Goal: Task Accomplishment & Management: Use online tool/utility

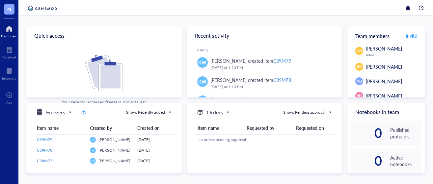
click at [9, 36] on div "Dashboard" at bounding box center [9, 36] width 16 height 4
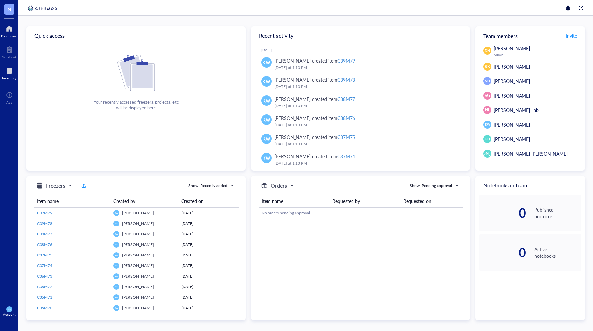
click at [12, 72] on div at bounding box center [9, 71] width 15 height 11
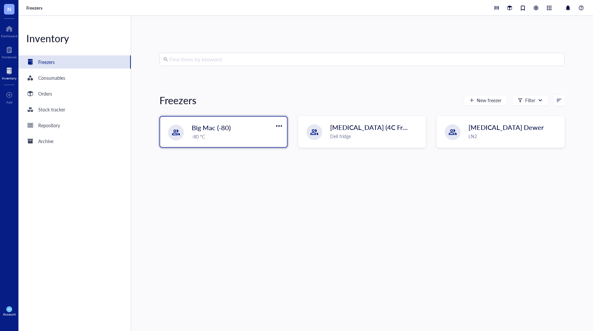
click at [256, 132] on div "Big Mac (-80)" at bounding box center [231, 127] width 78 height 9
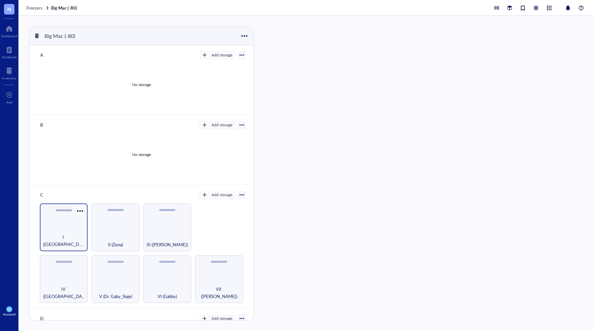
click at [70, 183] on div "I ([GEOGRAPHIC_DATA])" at bounding box center [64, 227] width 48 height 48
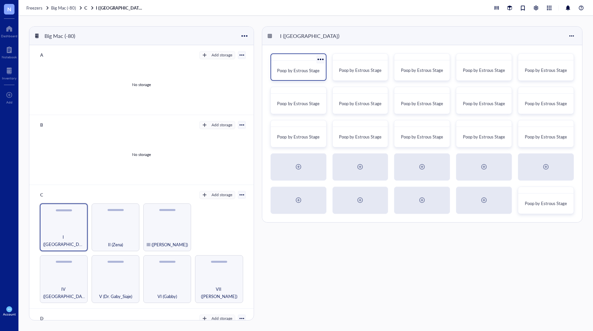
click at [299, 61] on div "Poop by Estrous Stage" at bounding box center [299, 66] width 56 height 27
click at [343, 72] on span "Poop by Estrous Stage" at bounding box center [360, 70] width 42 height 6
click at [424, 76] on div "Poop by Estrous Stage" at bounding box center [422, 70] width 49 height 15
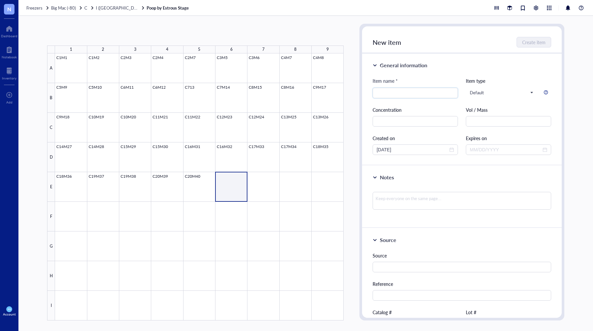
drag, startPoint x: 233, startPoint y: 185, endPoint x: 245, endPoint y: 186, distance: 12.2
click at [236, 183] on div at bounding box center [199, 186] width 289 height 267
click at [122, 32] on span "Import items" at bounding box center [114, 34] width 26 height 5
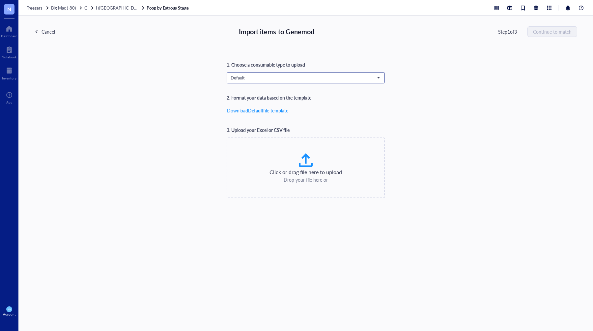
click at [318, 75] on span "Default" at bounding box center [305, 78] width 149 height 6
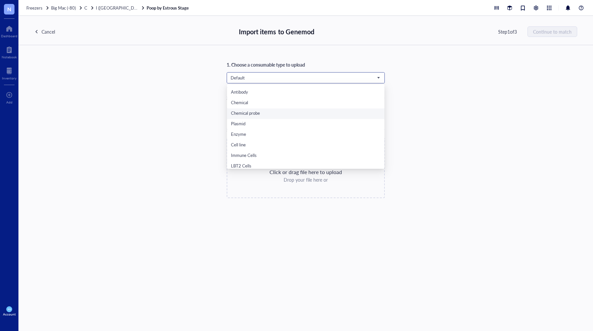
scroll to position [42, 0]
click at [244, 163] on div "Poop Samples" at bounding box center [306, 163] width 150 height 7
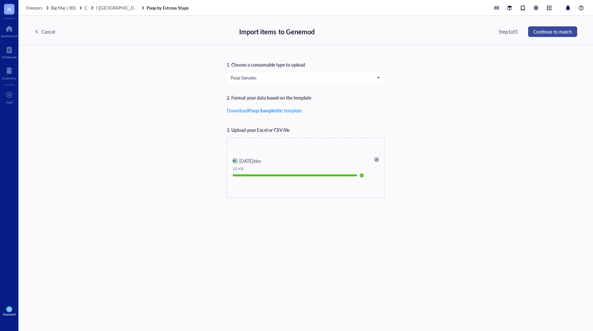
click at [433, 33] on span "Continue to match" at bounding box center [553, 31] width 39 height 5
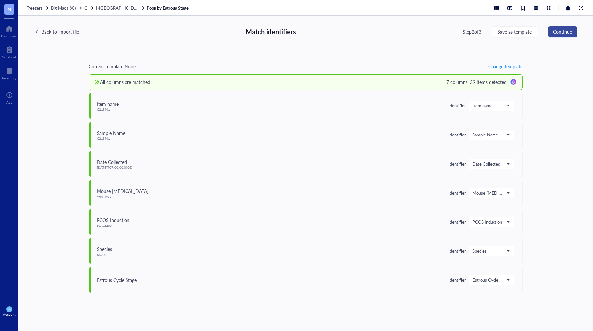
click at [433, 30] on span "Continue" at bounding box center [562, 31] width 19 height 5
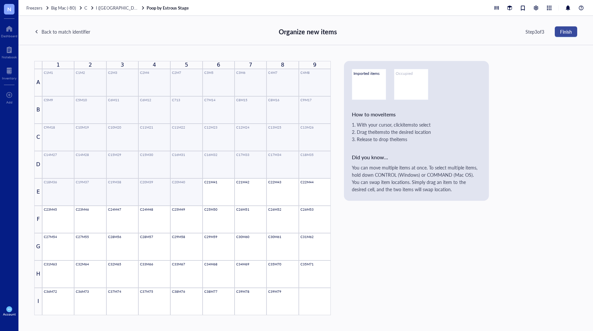
click at [433, 29] on span "Finish" at bounding box center [566, 31] width 12 height 5
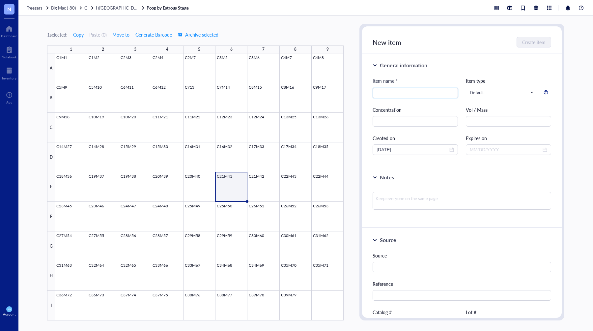
drag, startPoint x: 355, startPoint y: 175, endPoint x: 341, endPoint y: 176, distance: 13.6
click at [355, 175] on div "1 selected: Copy Paste ( 0 ) Move to Generate Barcode Archive selected 1 2 3 4 …" at bounding box center [305, 173] width 575 height 315
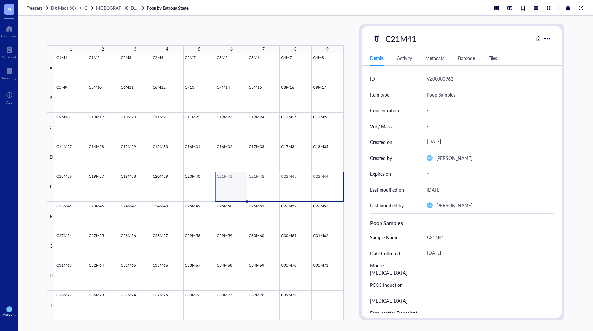
drag, startPoint x: 233, startPoint y: 181, endPoint x: 323, endPoint y: 175, distance: 89.6
click at [323, 183] on div at bounding box center [199, 186] width 289 height 267
click at [154, 34] on span "Generate Barcode" at bounding box center [153, 34] width 37 height 5
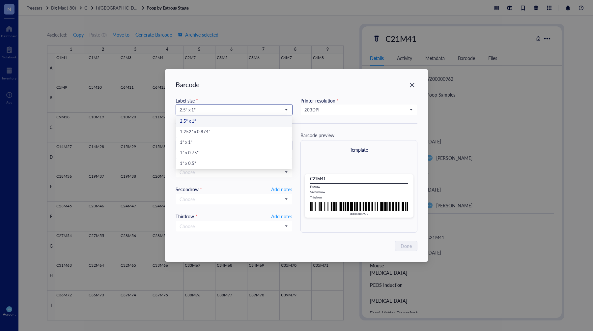
click at [209, 110] on span "2.5” x 1”" at bounding box center [234, 110] width 108 height 6
drag, startPoint x: 190, startPoint y: 162, endPoint x: 199, endPoint y: 159, distance: 9.1
click at [190, 162] on div "1” x 0.5”" at bounding box center [234, 163] width 108 height 7
type input "DLO00000977"
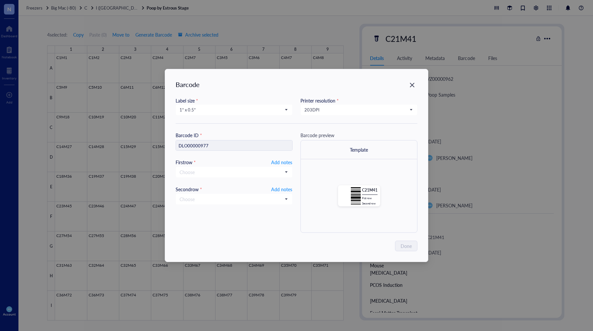
drag, startPoint x: 315, startPoint y: 109, endPoint x: 319, endPoint y: 116, distance: 8.0
click at [315, 109] on span "203 DPI" at bounding box center [359, 110] width 108 height 6
click at [325, 134] on div "300 DPI" at bounding box center [359, 132] width 108 height 7
click at [325, 113] on input "search" at bounding box center [356, 110] width 103 height 10
click at [327, 112] on span "300 DPI" at bounding box center [359, 110] width 108 height 6
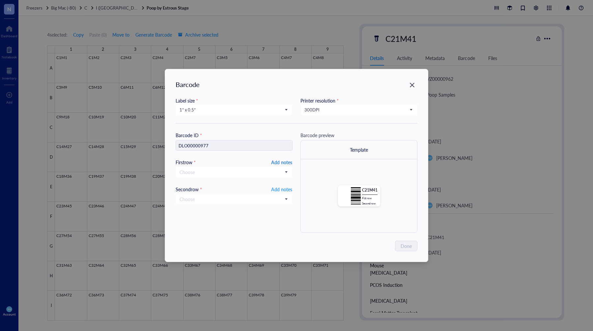
click at [280, 161] on span "Add notes" at bounding box center [281, 162] width 21 height 8
click at [204, 173] on input "text" at bounding box center [234, 172] width 116 height 11
type input "10.20"
type input "10.20.202"
type input "[DATE]"
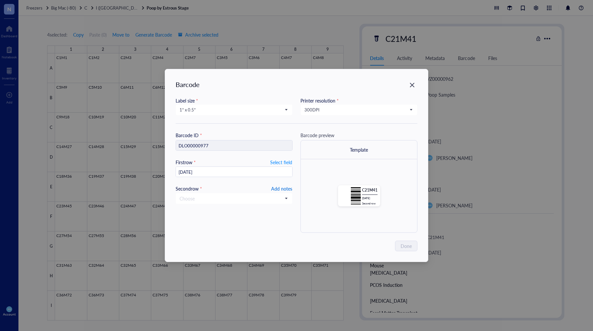
click at [284, 183] on span "Add notes" at bounding box center [281, 189] width 21 height 8
click at [407, 183] on span "Done" at bounding box center [406, 245] width 11 height 7
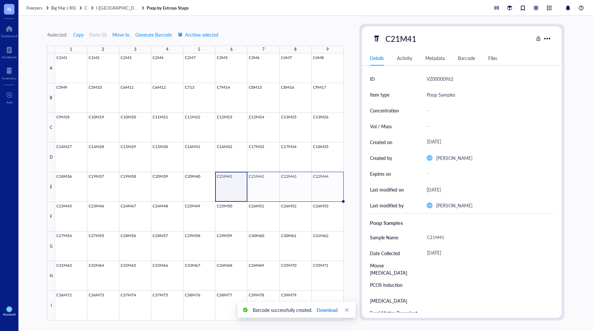
click at [326, 183] on span "Download" at bounding box center [327, 309] width 21 height 7
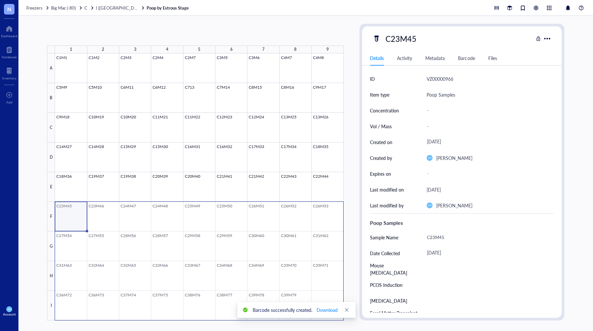
drag, startPoint x: 77, startPoint y: 215, endPoint x: 316, endPoint y: 294, distance: 252.1
click at [317, 183] on div at bounding box center [199, 186] width 289 height 267
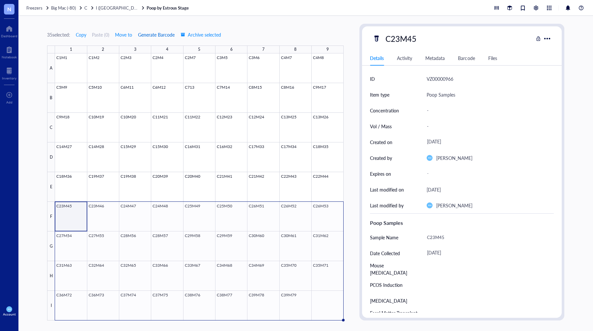
click at [151, 33] on span "Generate Barcode" at bounding box center [156, 34] width 37 height 5
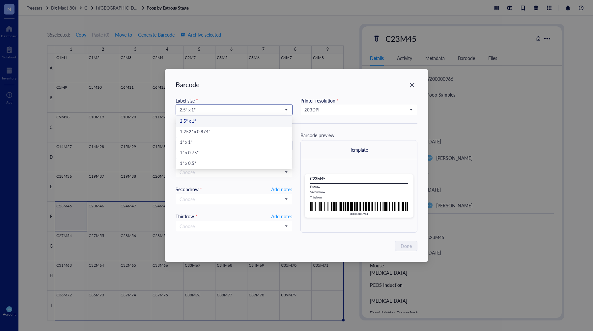
click at [230, 110] on span "2.5” x 1”" at bounding box center [234, 110] width 108 height 6
drag, startPoint x: 200, startPoint y: 165, endPoint x: 241, endPoint y: 144, distance: 45.1
click at [200, 165] on div "1” x 0.5”" at bounding box center [234, 163] width 108 height 7
type input "DLO00000981"
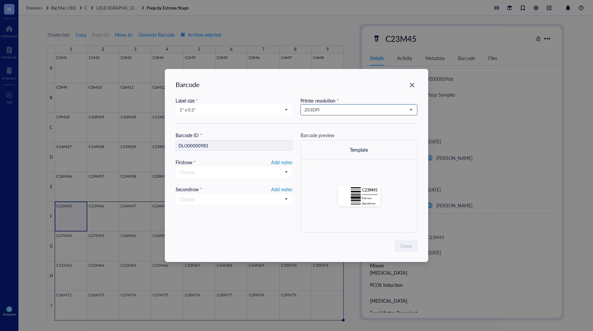
click at [335, 109] on span "203 DPI" at bounding box center [359, 110] width 108 height 6
click at [314, 131] on div "300 DPI" at bounding box center [359, 132] width 108 height 7
click at [273, 164] on span "Add notes" at bounding box center [281, 162] width 21 height 8
click at [217, 174] on input "text" at bounding box center [234, 172] width 116 height 11
type input "10."
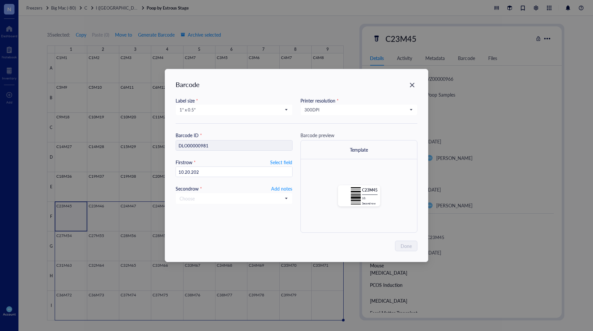
type input "[DATE]"
click at [286, 162] on span "Select field" at bounding box center [281, 162] width 22 height 8
click at [285, 162] on span "Add notes" at bounding box center [281, 162] width 21 height 8
type input "[DATE]"
click at [276, 183] on span "Add notes" at bounding box center [281, 189] width 21 height 8
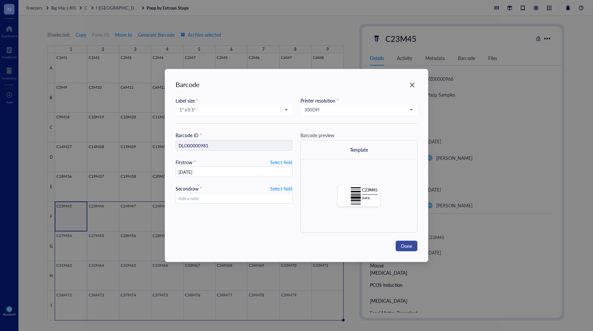
click at [404, 183] on span "Done" at bounding box center [406, 245] width 11 height 7
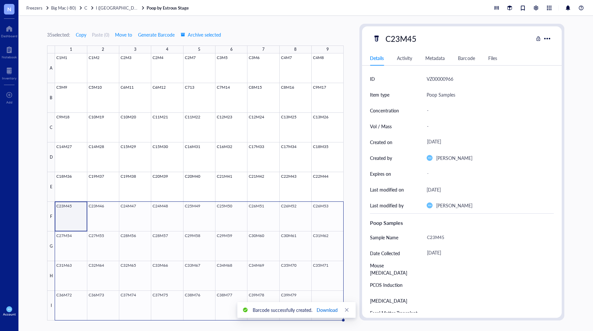
click at [329, 183] on button "Download" at bounding box center [327, 310] width 22 height 11
click at [283, 29] on div "35 selected: Copy Paste ( 0 ) Move to Generate Barcode Archive selected 1 2 3 4…" at bounding box center [195, 172] width 297 height 297
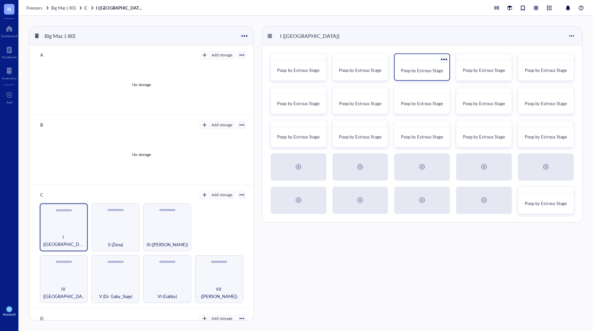
click at [410, 69] on span "Poop by Estrous Stage" at bounding box center [422, 70] width 42 height 6
click at [433, 65] on div "Poop by Estrous Stage" at bounding box center [546, 70] width 49 height 15
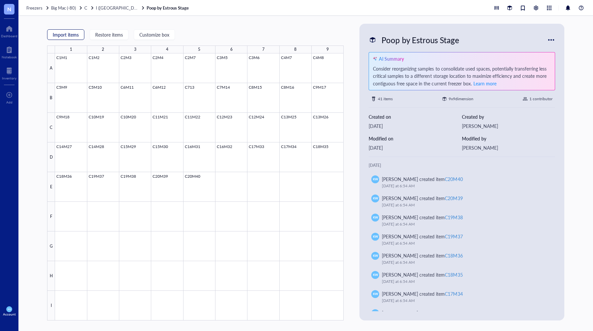
click at [71, 35] on span "Import items" at bounding box center [66, 34] width 26 height 5
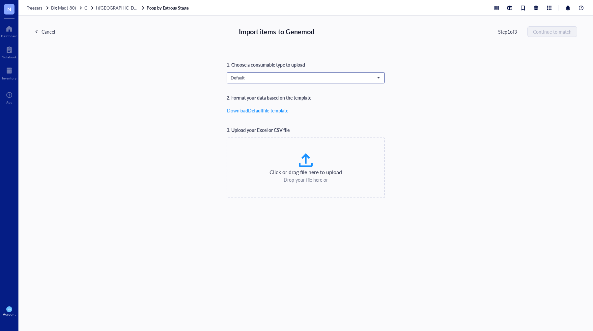
click at [261, 81] on input "search" at bounding box center [303, 78] width 144 height 10
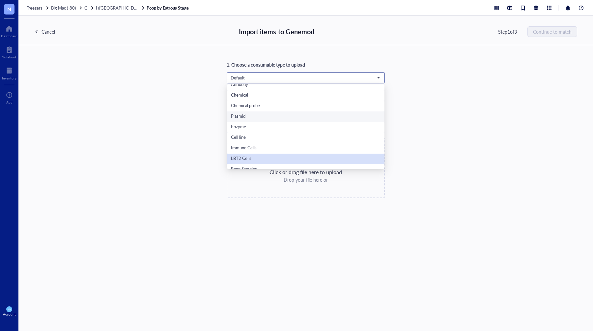
scroll to position [42, 0]
click at [263, 163] on div "Poop Samples" at bounding box center [306, 163] width 150 height 7
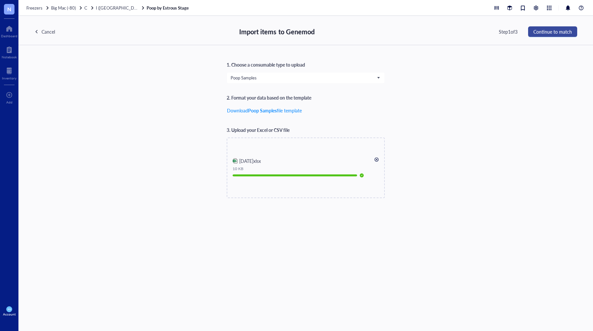
click at [433, 33] on span "Continue to match" at bounding box center [553, 31] width 39 height 5
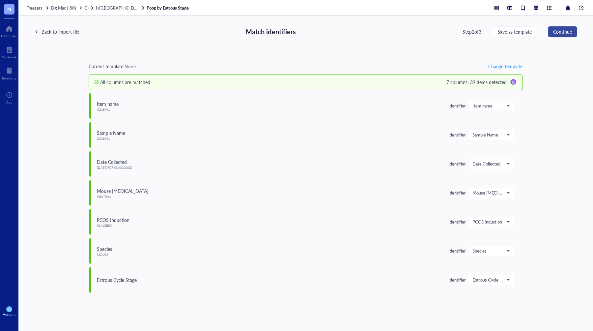
click at [433, 29] on span "Continue" at bounding box center [562, 31] width 19 height 5
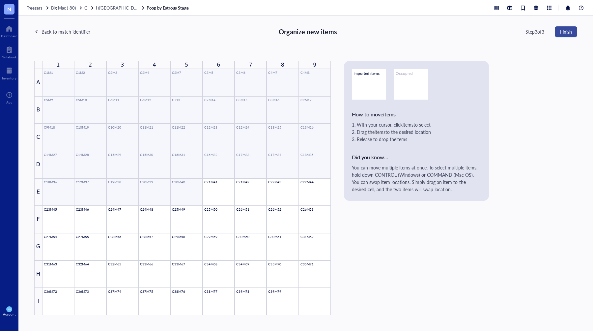
click at [433, 35] on button "Finish" at bounding box center [566, 31] width 22 height 11
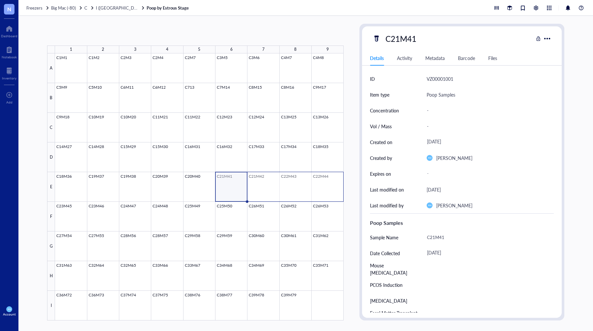
drag, startPoint x: 229, startPoint y: 185, endPoint x: 320, endPoint y: 187, distance: 90.7
click at [317, 183] on div at bounding box center [199, 186] width 289 height 267
click at [161, 35] on span "Generate Barcode" at bounding box center [153, 34] width 37 height 5
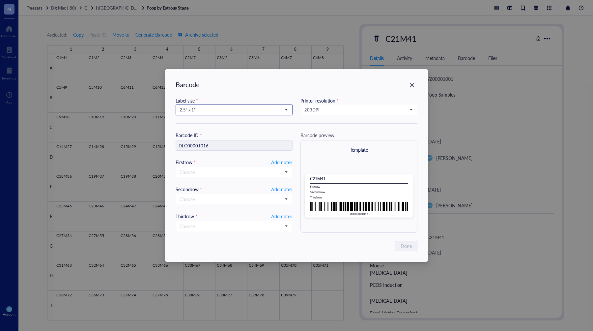
click at [252, 110] on span "2.5” x 1”" at bounding box center [234, 110] width 108 height 6
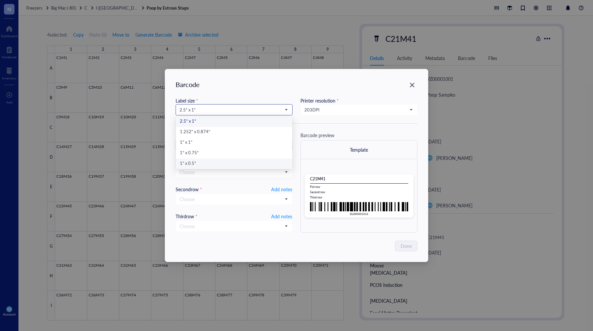
click at [194, 165] on div "1” x 0.5”" at bounding box center [234, 163] width 108 height 7
type input "DLO00001016"
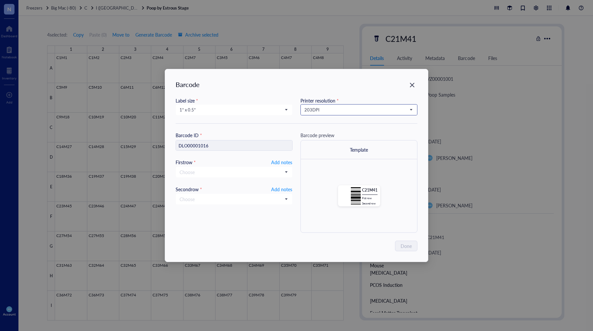
click at [336, 109] on span "203 DPI" at bounding box center [359, 110] width 108 height 6
click at [325, 129] on div "300 DPI" at bounding box center [359, 132] width 108 height 7
click at [204, 167] on div "Choose" at bounding box center [234, 172] width 116 height 11
drag, startPoint x: 209, startPoint y: 168, endPoint x: 215, endPoint y: 167, distance: 6.4
click at [211, 167] on input "search" at bounding box center [231, 172] width 103 height 10
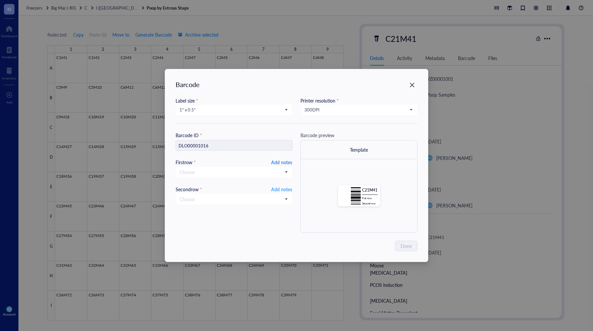
click at [277, 162] on span "Add notes" at bounding box center [281, 162] width 21 height 8
click at [242, 174] on input "text" at bounding box center [234, 172] width 116 height 11
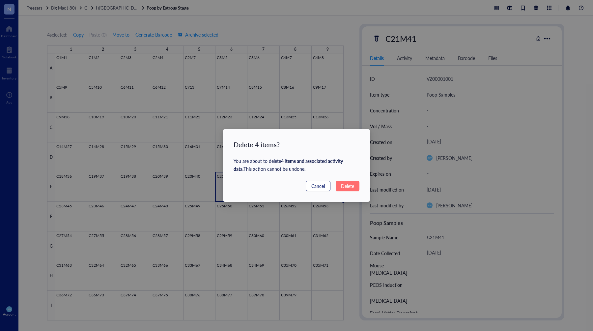
click at [318, 183] on span "Cancel" at bounding box center [319, 185] width 14 height 7
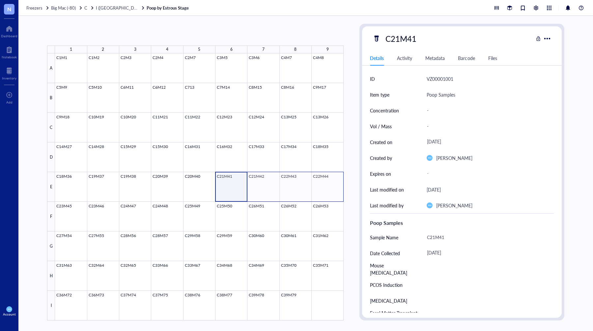
drag, startPoint x: 273, startPoint y: 186, endPoint x: 324, endPoint y: 187, distance: 51.1
click at [324, 183] on div at bounding box center [199, 186] width 289 height 267
click at [148, 37] on span "Generate Barcode" at bounding box center [153, 34] width 37 height 5
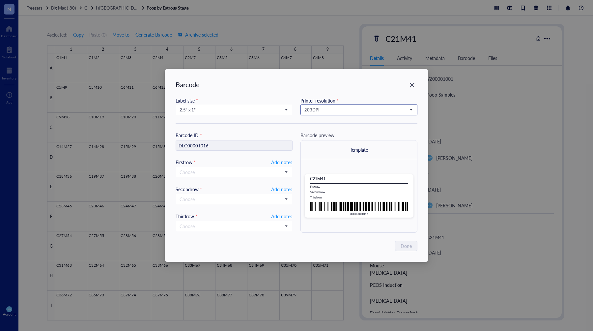
click at [337, 106] on input "search" at bounding box center [356, 110] width 103 height 10
click at [325, 133] on div "300 DPI" at bounding box center [359, 132] width 108 height 7
click at [280, 163] on span "Add notes" at bounding box center [281, 162] width 21 height 8
click at [248, 175] on input "text" at bounding box center [234, 172] width 116 height 11
type input "[DATE]"
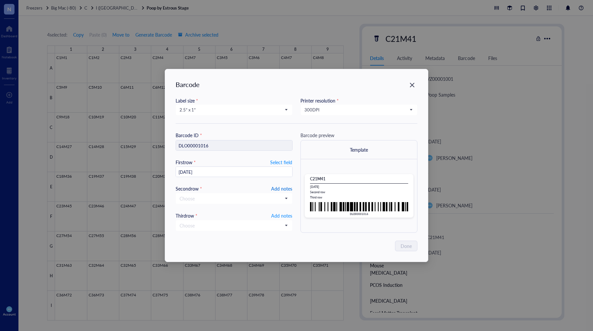
click at [284, 183] on span "Add notes" at bounding box center [281, 189] width 21 height 8
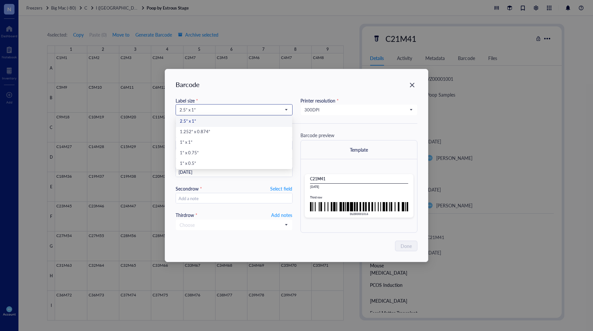
click at [223, 105] on input "search" at bounding box center [231, 110] width 103 height 10
drag, startPoint x: 204, startPoint y: 163, endPoint x: 230, endPoint y: 150, distance: 29.4
click at [204, 163] on div "1” x 0.5”" at bounding box center [234, 163] width 108 height 7
type input "DLO00001016"
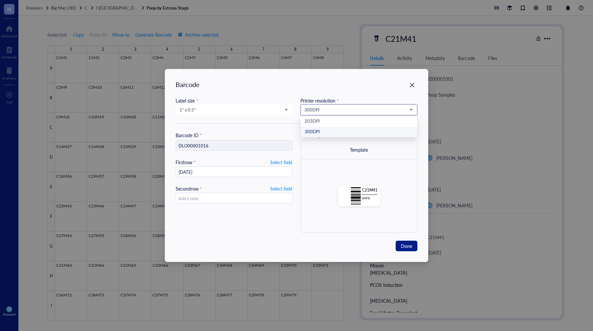
click at [340, 108] on span "300 DPI" at bounding box center [359, 110] width 108 height 6
click at [318, 135] on div "300 DPI" at bounding box center [359, 132] width 108 height 7
click at [411, 183] on span "Done" at bounding box center [406, 245] width 11 height 7
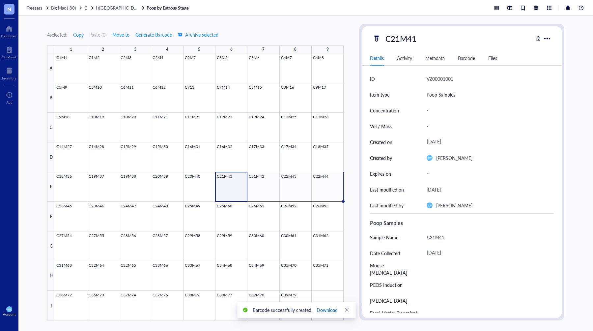
click at [327, 183] on span "Download" at bounding box center [327, 309] width 21 height 7
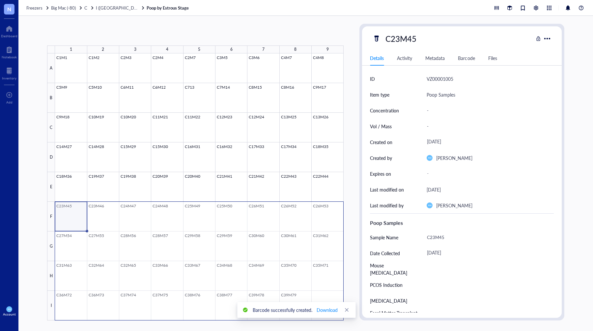
drag, startPoint x: 72, startPoint y: 219, endPoint x: 317, endPoint y: 293, distance: 256.7
click at [319, 183] on div at bounding box center [199, 186] width 289 height 267
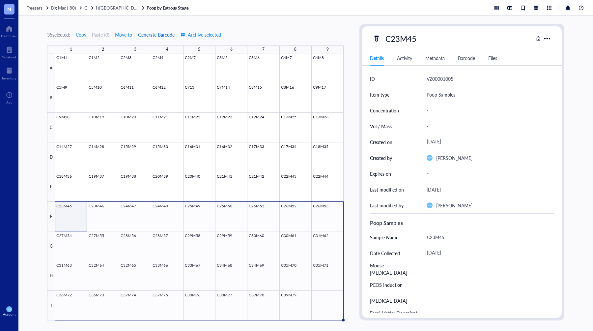
click at [149, 35] on span "Generate Barcode" at bounding box center [156, 34] width 37 height 5
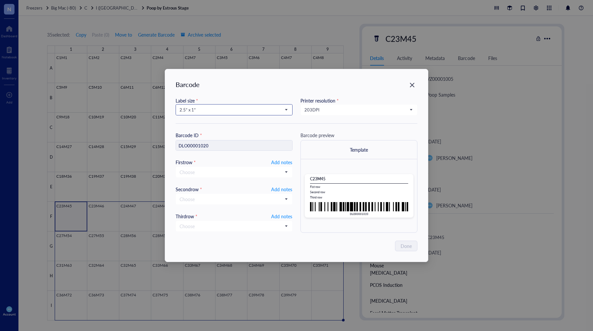
drag, startPoint x: 206, startPoint y: 105, endPoint x: 206, endPoint y: 113, distance: 7.9
click at [206, 105] on input "search" at bounding box center [231, 110] width 103 height 10
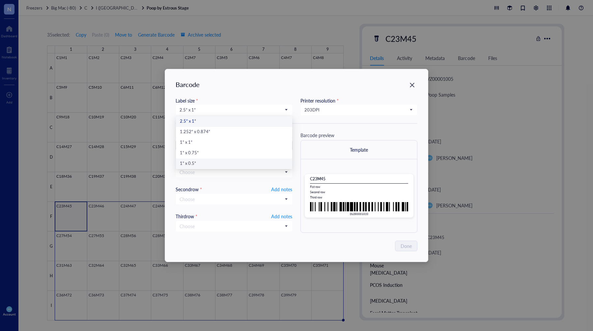
click at [192, 166] on div "1” x 0.5”" at bounding box center [234, 163] width 108 height 7
type input "DLO00001020"
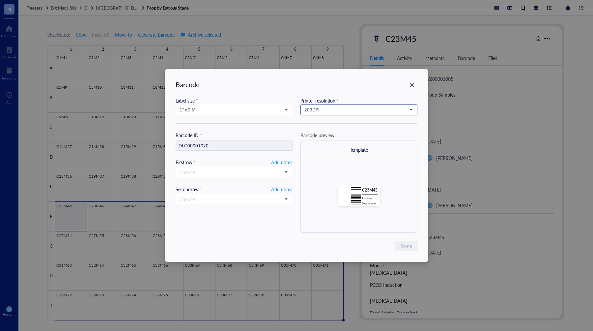
click at [362, 110] on span "203 DPI" at bounding box center [359, 110] width 108 height 6
click at [332, 132] on div "300 DPI" at bounding box center [359, 132] width 108 height 7
click at [284, 160] on span "Add notes" at bounding box center [281, 162] width 21 height 8
click at [218, 173] on input "text" at bounding box center [234, 172] width 116 height 11
type input "[DATE]"
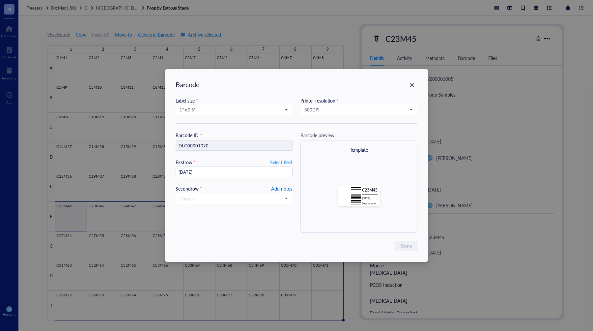
click at [288, 183] on span "Add notes" at bounding box center [281, 189] width 21 height 8
click at [405, 183] on button "Done" at bounding box center [407, 246] width 22 height 11
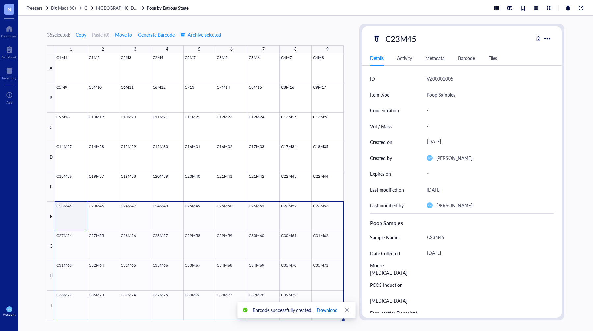
drag, startPoint x: 323, startPoint y: 307, endPoint x: 329, endPoint y: 306, distance: 5.4
click at [323, 183] on span "Download" at bounding box center [327, 309] width 21 height 7
click at [228, 183] on div at bounding box center [199, 186] width 289 height 267
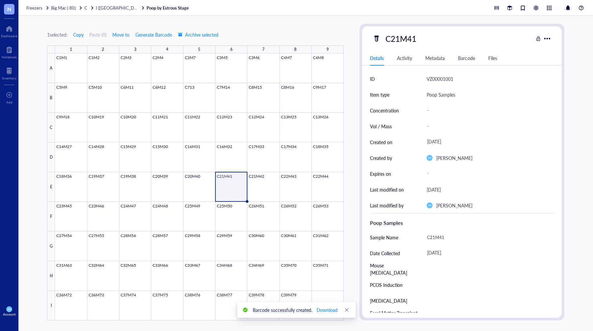
click at [420, 44] on div "C21M41" at bounding box center [453, 39] width 161 height 14
click at [433, 60] on div "Details Activity Metadata Barcode Files" at bounding box center [462, 58] width 200 height 15
click at [433, 58] on div "Barcode" at bounding box center [466, 57] width 17 height 7
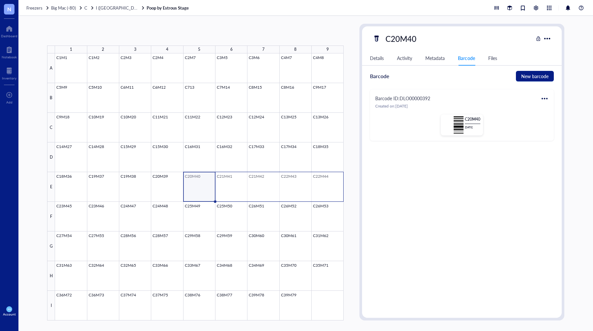
drag, startPoint x: 230, startPoint y: 182, endPoint x: 314, endPoint y: 184, distance: 83.4
click at [314, 183] on div at bounding box center [199, 186] width 289 height 267
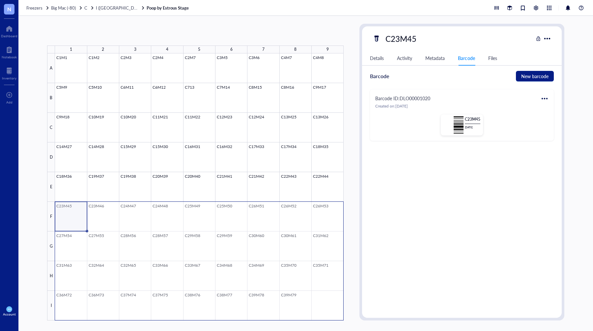
drag, startPoint x: 78, startPoint y: 212, endPoint x: 324, endPoint y: 294, distance: 259.2
click at [323, 183] on div at bounding box center [199, 186] width 289 height 267
click at [164, 32] on span "Generate Barcode" at bounding box center [156, 34] width 37 height 5
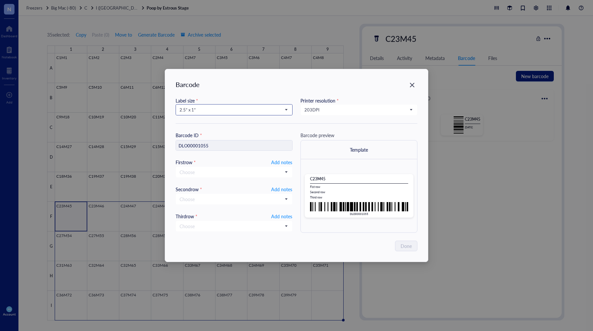
click at [208, 111] on span "2.5” x 1”" at bounding box center [234, 110] width 108 height 6
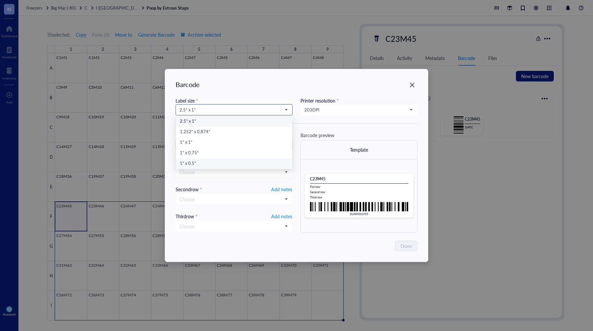
click at [195, 164] on div "1” x 0.5”" at bounding box center [234, 163] width 108 height 7
type input "DLO00001055"
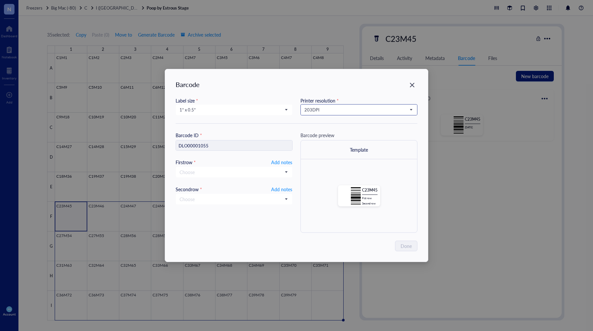
click at [323, 107] on span "203 DPI" at bounding box center [359, 110] width 108 height 6
click at [315, 132] on div "300 DPI" at bounding box center [359, 132] width 108 height 7
click at [280, 183] on span "Add notes" at bounding box center [281, 189] width 21 height 8
click at [283, 166] on span "Add notes" at bounding box center [281, 162] width 21 height 8
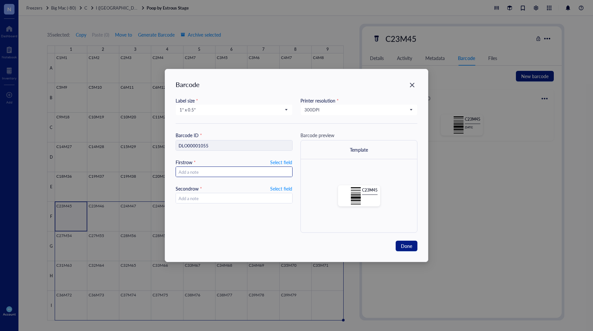
click at [266, 175] on input "text" at bounding box center [234, 172] width 116 height 11
type input "[DATE]"
click at [411, 183] on span "Done" at bounding box center [406, 245] width 11 height 7
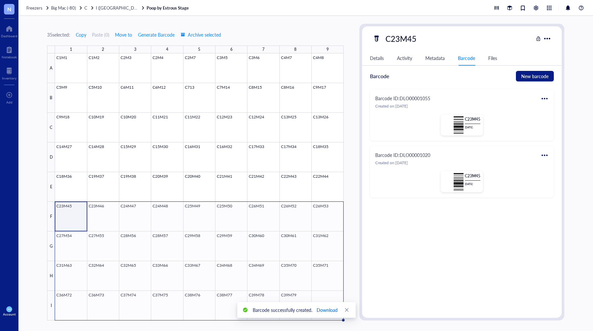
click at [325, 183] on span "Download" at bounding box center [327, 309] width 21 height 7
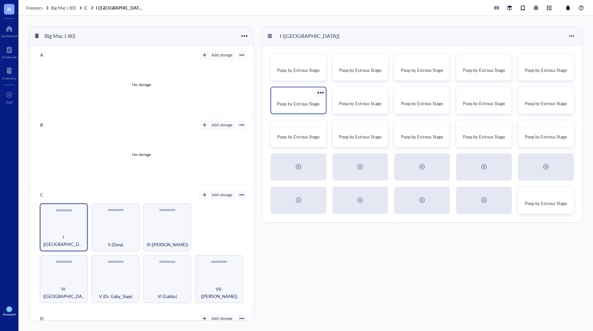
click at [284, 94] on div at bounding box center [298, 90] width 55 height 7
click at [373, 100] on div "Poop by Estrous Stage" at bounding box center [360, 104] width 49 height 15
click at [298, 96] on div "Poop by Estrous Stage" at bounding box center [299, 100] width 56 height 27
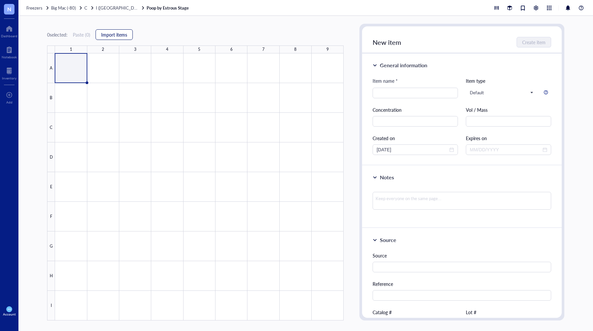
click at [123, 34] on span "Import items" at bounding box center [114, 34] width 26 height 5
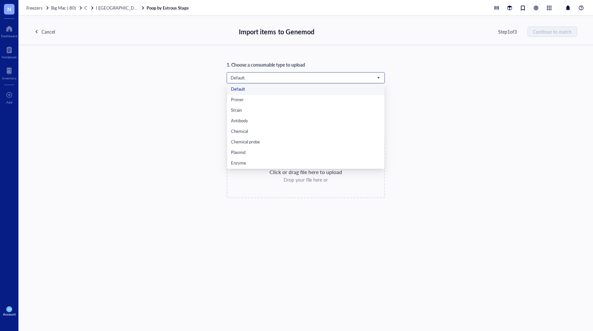
click at [315, 75] on span "Default" at bounding box center [305, 78] width 149 height 6
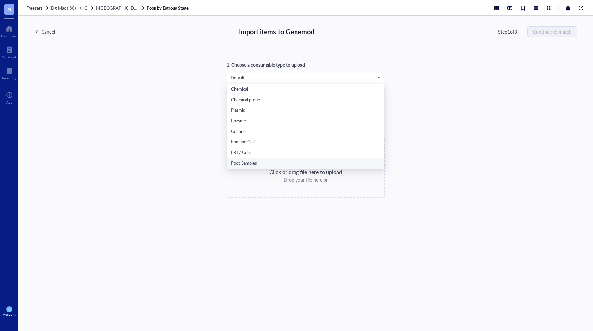
click at [256, 163] on div "Poop Samples" at bounding box center [306, 163] width 150 height 7
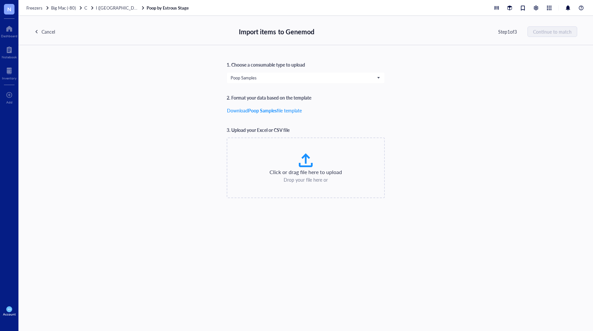
click at [433, 117] on div "1. Choose a consumable type to upload Poop Samples Poop Samples Default Primer …" at bounding box center [305, 129] width 543 height 137
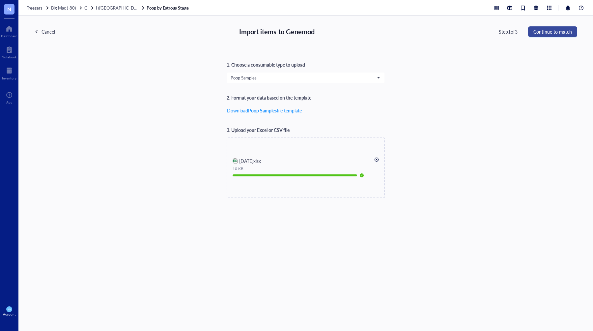
click at [433, 33] on span "Continue to match" at bounding box center [553, 31] width 39 height 5
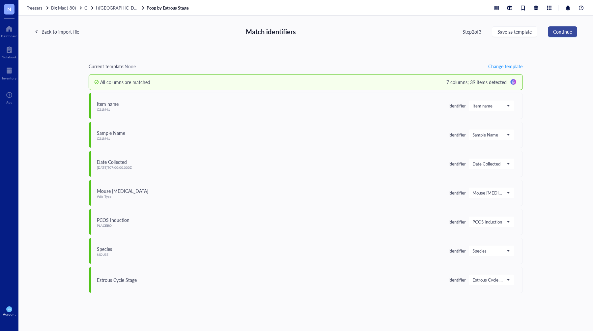
click at [433, 36] on button "Continue" at bounding box center [562, 31] width 29 height 11
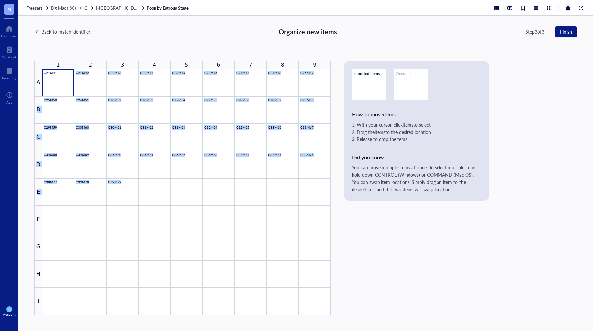
drag, startPoint x: 62, startPoint y: 79, endPoint x: 313, endPoint y: 189, distance: 273.5
click at [313, 183] on div "1 2 3 4 5 6 7 8 9 A C21M41 C21M42 C22M43 C22M44 C23M45 C23M46 C24M47 C24M48 C25…" at bounding box center [182, 188] width 297 height 254
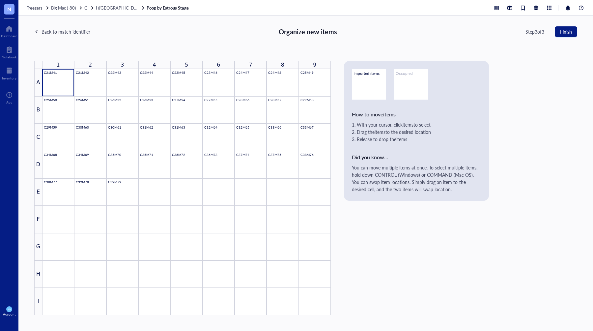
click at [135, 30] on div "Back to match identifier Organize new items Step 3 of 3 Finish" at bounding box center [305, 30] width 575 height 29
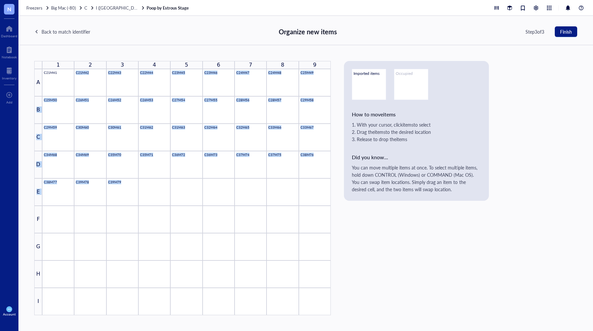
drag, startPoint x: 102, startPoint y: 83, endPoint x: 321, endPoint y: 190, distance: 243.3
click at [321, 183] on div "1 2 3 4 5 6 7 8 9 A C21M41 C21M42 C22M43 C22M44 C23M45 C23M46 C24M47 C24M48 C25…" at bounding box center [182, 188] width 297 height 254
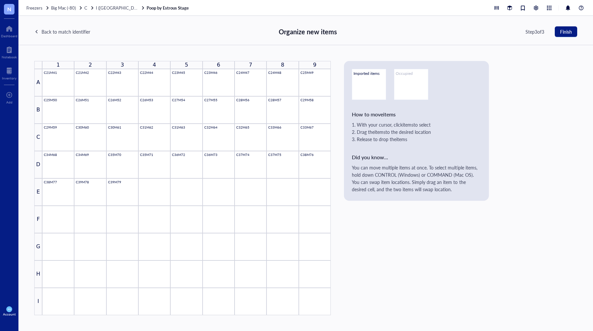
drag, startPoint x: 354, startPoint y: 221, endPoint x: 359, endPoint y: 217, distance: 5.8
click at [354, 183] on div "1 2 3 4 5 6 7 8 9 A C21M41 C21M42 C22M43 C22M44 C23M45 C23M46 C24M47 C24M48 C25…" at bounding box center [305, 188] width 543 height 254
click at [433, 31] on span "Finish" at bounding box center [566, 31] width 12 height 5
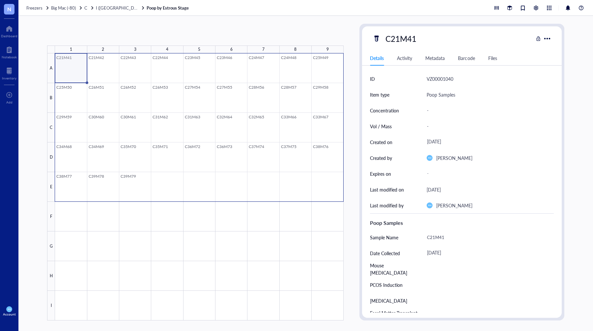
drag, startPoint x: 67, startPoint y: 72, endPoint x: 319, endPoint y: 175, distance: 272.2
click at [319, 177] on div at bounding box center [199, 186] width 289 height 267
click at [159, 33] on span "Generate Barcode" at bounding box center [156, 34] width 37 height 5
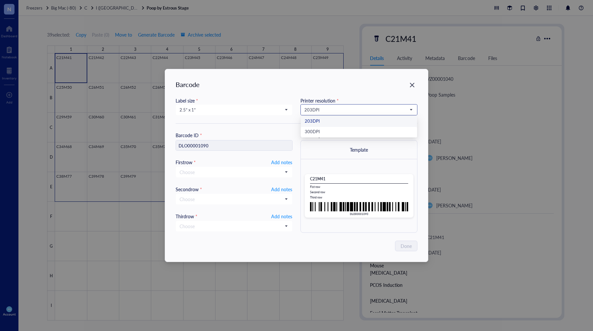
drag, startPoint x: 329, startPoint y: 108, endPoint x: 329, endPoint y: 113, distance: 5.6
click at [329, 108] on span "203 DPI" at bounding box center [359, 110] width 108 height 6
drag, startPoint x: 326, startPoint y: 133, endPoint x: 313, endPoint y: 123, distance: 16.7
click at [326, 133] on div "300 DPI" at bounding box center [359, 132] width 108 height 7
click at [261, 111] on span "2.5” x 1”" at bounding box center [234, 110] width 108 height 6
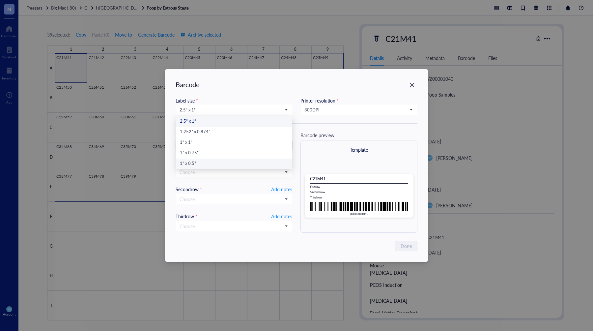
click at [195, 160] on div "1” x 0.5”" at bounding box center [234, 163] width 108 height 7
type input "DLO00001090"
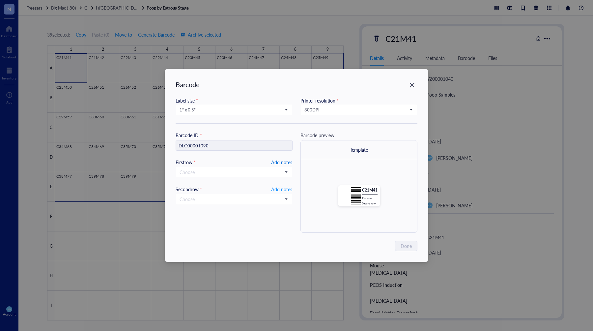
click at [287, 160] on span "Add notes" at bounding box center [281, 162] width 21 height 8
click at [236, 170] on input "text" at bounding box center [234, 172] width 116 height 11
type input "10.22."
type input "[DATE]"
click at [282, 183] on span "Add notes" at bounding box center [281, 189] width 21 height 8
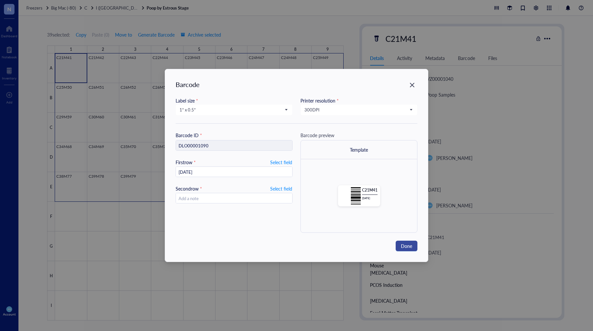
click at [406, 183] on span "Done" at bounding box center [406, 245] width 11 height 7
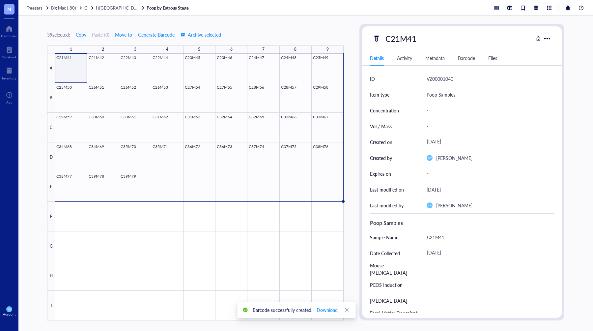
click at [227, 16] on div "39 selected: Copy Paste ( 0 ) Move to Generate Barcode Archive selected 1 2 3 4…" at bounding box center [305, 173] width 575 height 315
click at [325, 183] on span "Download" at bounding box center [327, 309] width 21 height 7
click at [145, 18] on div "39 selected: Copy Paste ( 0 ) Move to Generate Barcode Archive selected 1 2 3 4…" at bounding box center [305, 173] width 575 height 315
click at [165, 176] on div at bounding box center [199, 186] width 289 height 267
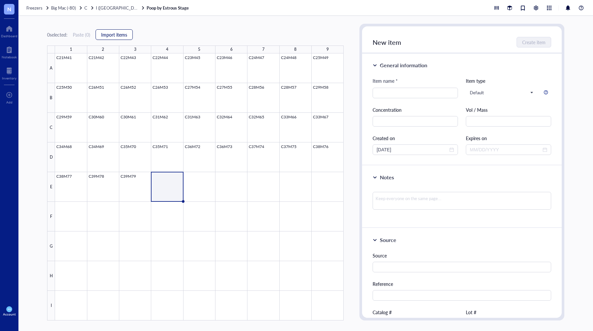
click at [122, 33] on span "Import items" at bounding box center [114, 34] width 26 height 5
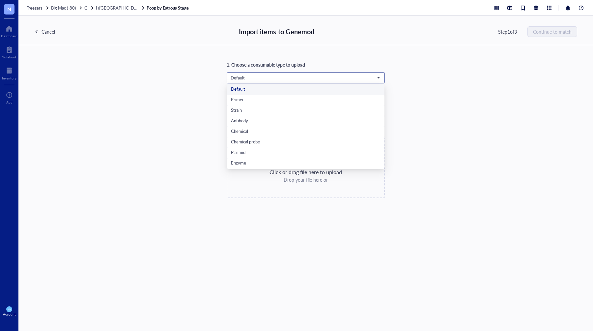
click at [286, 75] on span "Default" at bounding box center [305, 78] width 149 height 6
click at [277, 165] on div "Poop Samples" at bounding box center [306, 165] width 150 height 7
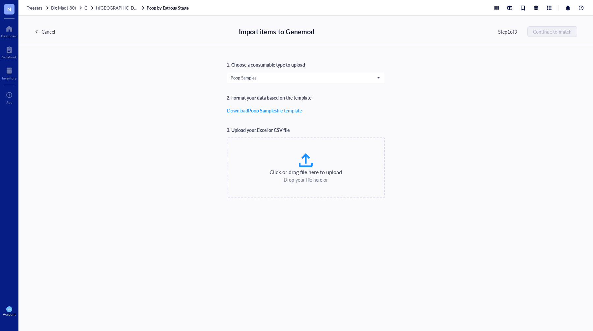
click at [433, 107] on div "1. Choose a consumable type to upload Poop Samples Poop Samples Default Primer …" at bounding box center [305, 129] width 543 height 137
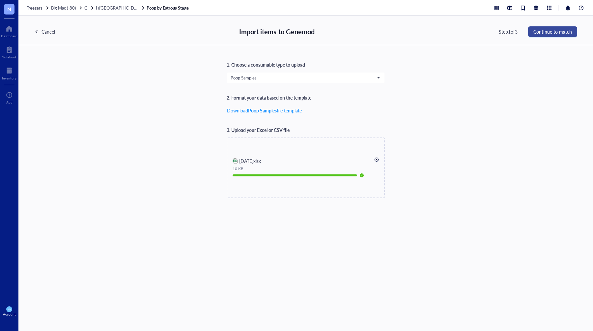
click at [433, 30] on span "Continue to match" at bounding box center [553, 31] width 39 height 5
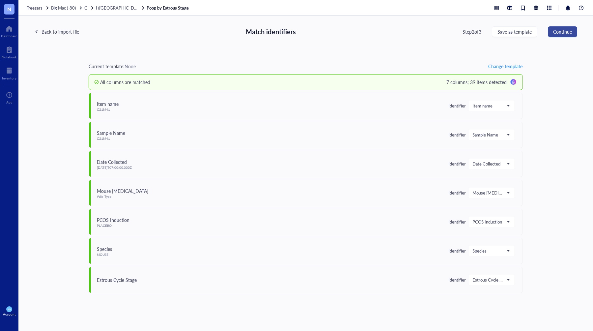
click at [433, 31] on span "Continue" at bounding box center [562, 31] width 19 height 5
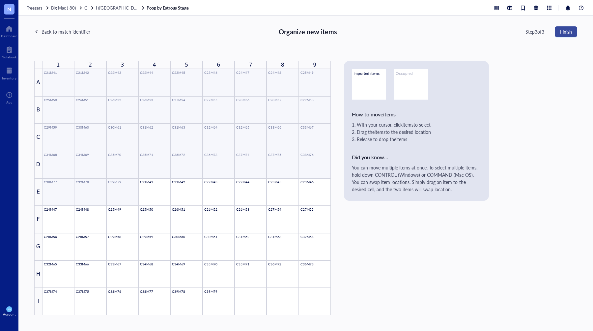
click at [433, 33] on span "Finish" at bounding box center [566, 31] width 12 height 5
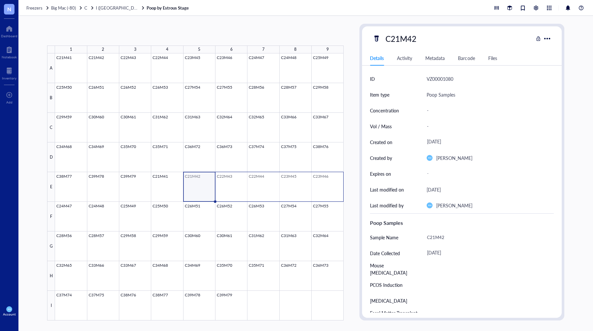
drag, startPoint x: 213, startPoint y: 185, endPoint x: 328, endPoint y: 186, distance: 115.4
click at [328, 183] on div at bounding box center [199, 186] width 289 height 267
drag, startPoint x: 179, startPoint y: 188, endPoint x: 324, endPoint y: 189, distance: 145.1
click at [324, 183] on div at bounding box center [199, 186] width 289 height 267
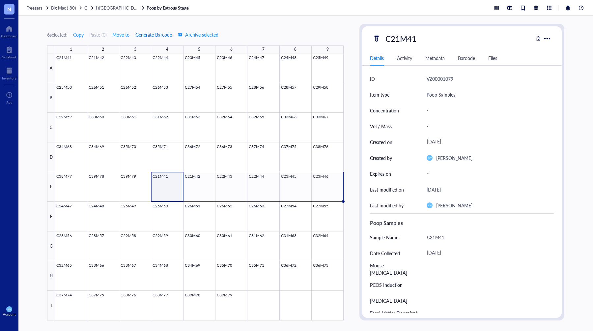
click at [154, 35] on span "Generate Barcode" at bounding box center [153, 34] width 37 height 5
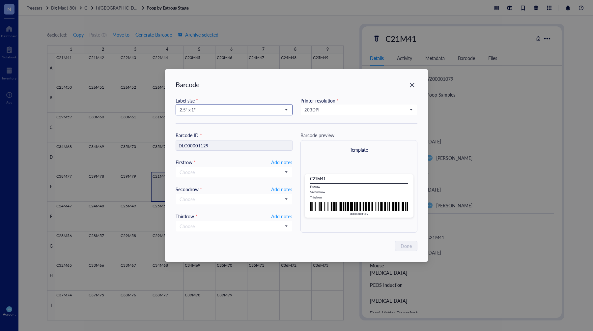
click at [230, 111] on span "2.5” x 1”" at bounding box center [234, 110] width 108 height 6
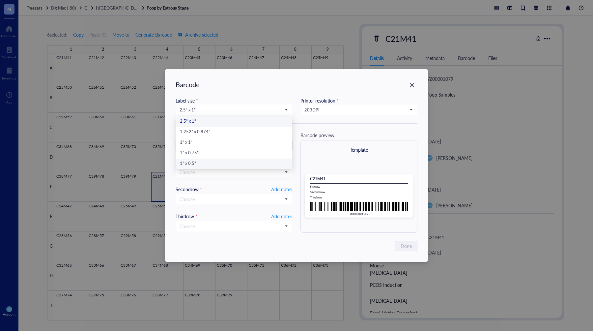
drag, startPoint x: 188, startPoint y: 166, endPoint x: 256, endPoint y: 141, distance: 73.1
click at [188, 166] on div "1” x 0.5”" at bounding box center [234, 163] width 108 height 7
type input "DLO00001129"
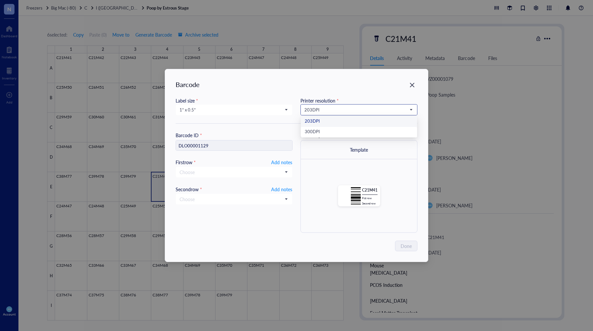
click at [336, 108] on span "203 DPI" at bounding box center [359, 110] width 108 height 6
click at [337, 131] on div "300 DPI" at bounding box center [359, 132] width 108 height 7
click at [282, 163] on span "Add notes" at bounding box center [281, 162] width 21 height 8
drag, startPoint x: 280, startPoint y: 188, endPoint x: 279, endPoint y: 182, distance: 6.0
click at [280, 183] on span "Add notes" at bounding box center [281, 189] width 21 height 8
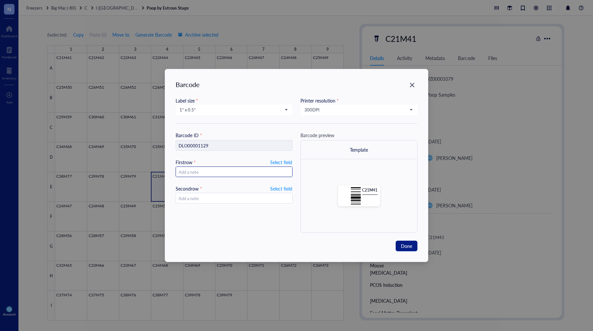
click at [264, 169] on input "text" at bounding box center [234, 172] width 116 height 11
type input "10"
type input "10,"
type input "10.23."
type input "[DATE]"
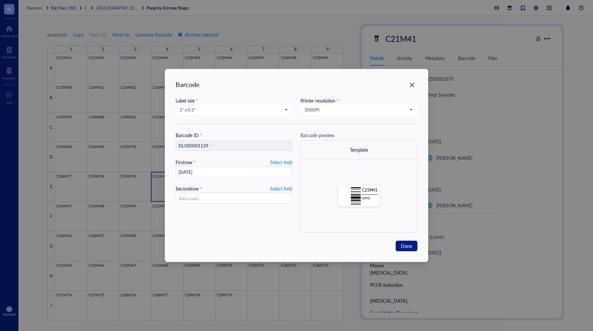
type input "10.23.202"
type input "[DATE]"
click at [276, 183] on span "Select field" at bounding box center [281, 189] width 22 height 8
click at [276, 183] on span "Add notes" at bounding box center [281, 189] width 21 height 8
click at [198, 124] on div "Label size * 1” x 0.5” 2.5” x 1” 1.252” x 0.874” 1” x 1” 1” x 0.75” 1” x 0.5” P…" at bounding box center [297, 165] width 242 height 136
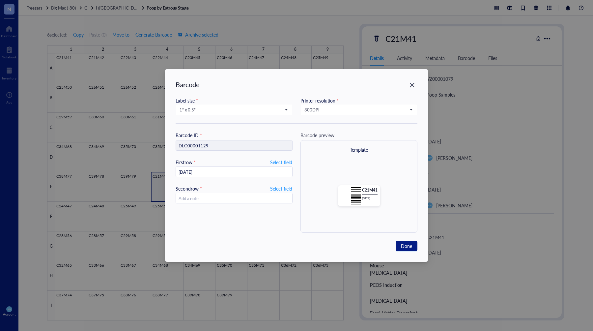
click at [288, 102] on div "Label size *" at bounding box center [234, 100] width 117 height 7
click at [406, 183] on span "Done" at bounding box center [406, 245] width 11 height 7
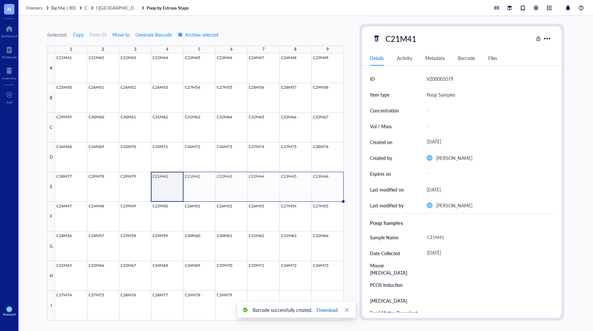
click at [324, 183] on span "Download" at bounding box center [327, 309] width 21 height 7
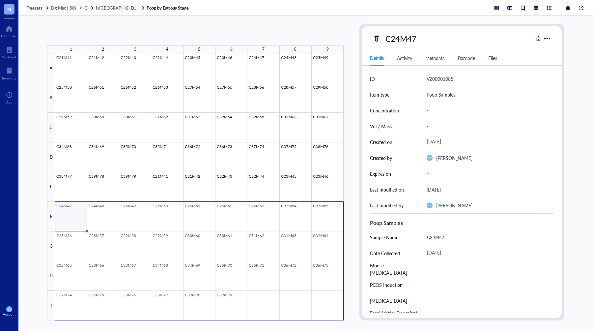
drag, startPoint x: 75, startPoint y: 212, endPoint x: 340, endPoint y: 296, distance: 277.2
click at [340, 183] on div at bounding box center [199, 186] width 289 height 267
click at [154, 33] on span "Generate Barcode" at bounding box center [156, 34] width 37 height 5
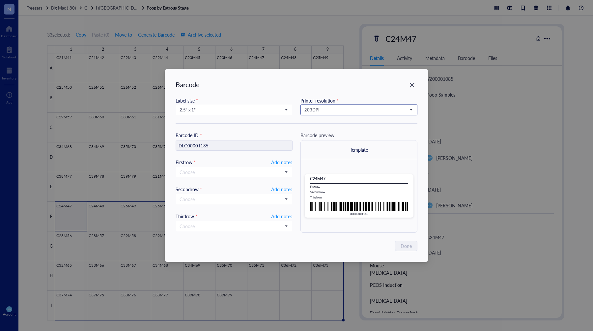
drag, startPoint x: 333, startPoint y: 108, endPoint x: 333, endPoint y: 112, distance: 4.3
click at [333, 109] on span "203 DPI" at bounding box center [359, 110] width 108 height 6
click at [327, 134] on div "300 DPI" at bounding box center [359, 132] width 108 height 7
click at [258, 111] on span "2.5” x 1”" at bounding box center [234, 110] width 108 height 6
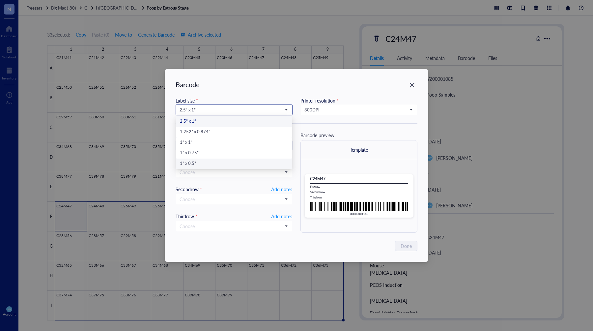
click at [216, 162] on div "1” x 0.5”" at bounding box center [234, 163] width 108 height 7
type input "DLO00001135"
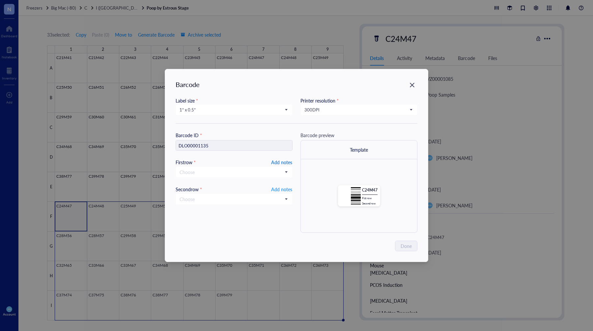
click at [279, 165] on span "Add notes" at bounding box center [281, 162] width 21 height 8
click at [260, 172] on input "text" at bounding box center [234, 172] width 116 height 11
type input "10."
type input "10.20"
type input "10.2"
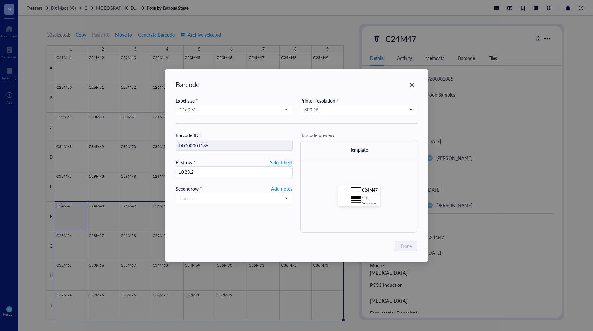
type input "[DATE]"
click at [354, 183] on div "Barcode Label size * 1” x 0.5” 2.5” x 1” 1.252” x 0.874” 1” x 1” 1” x 0.75” 1” …" at bounding box center [296, 165] width 263 height 193
click at [283, 183] on span "Add notes" at bounding box center [281, 189] width 21 height 8
click at [413, 183] on button "Done" at bounding box center [407, 246] width 22 height 11
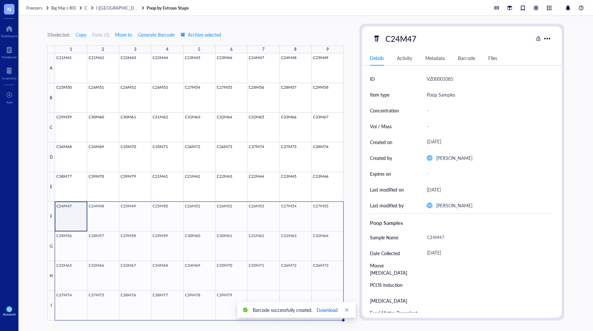
click at [327, 183] on span "Download" at bounding box center [327, 309] width 21 height 7
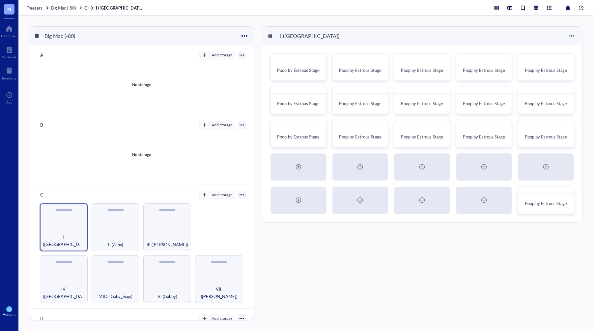
click at [316, 31] on div "I ([GEOGRAPHIC_DATA])" at bounding box center [309, 35] width 65 height 11
click at [277, 19] on div "Big Mac (-80) A Add storage No storage B Add storage No storage C Add storage I…" at bounding box center [305, 173] width 575 height 315
click at [414, 10] on div "Freezers Big Mac (-80) C I (Kiara)" at bounding box center [305, 8] width 575 height 16
click at [421, 32] on div "I ([GEOGRAPHIC_DATA])" at bounding box center [422, 36] width 320 height 18
click at [433, 34] on div "I ([GEOGRAPHIC_DATA])" at bounding box center [422, 36] width 320 height 18
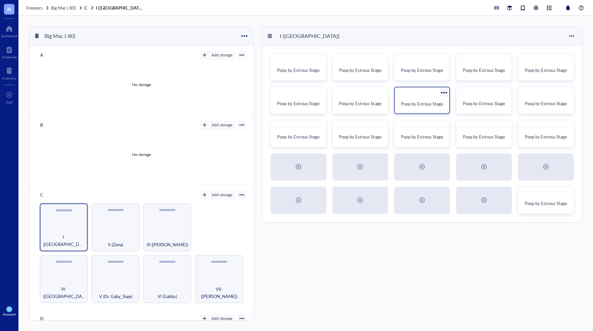
click at [414, 103] on span "Poop by Estrous Stage" at bounding box center [422, 104] width 42 height 6
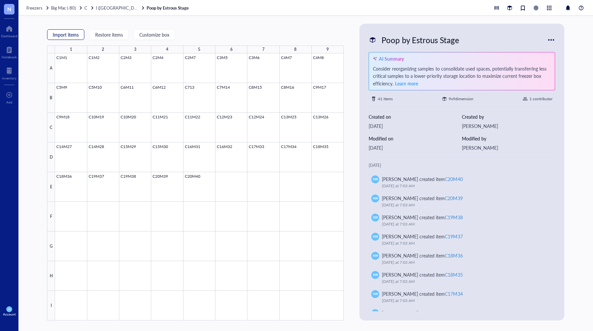
click at [56, 33] on span "Import items" at bounding box center [66, 34] width 26 height 5
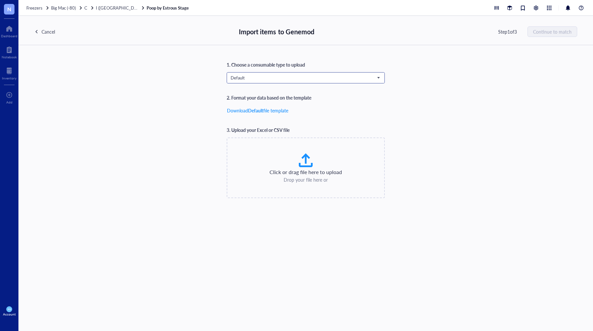
click at [260, 79] on span "Default" at bounding box center [305, 78] width 149 height 6
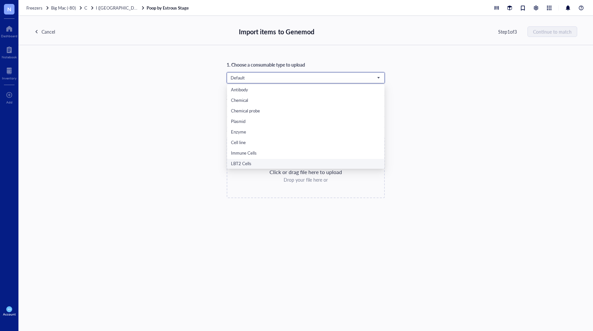
scroll to position [42, 0]
drag, startPoint x: 248, startPoint y: 163, endPoint x: 252, endPoint y: 161, distance: 4.1
click at [248, 163] on div "Poop Samples" at bounding box center [306, 163] width 150 height 7
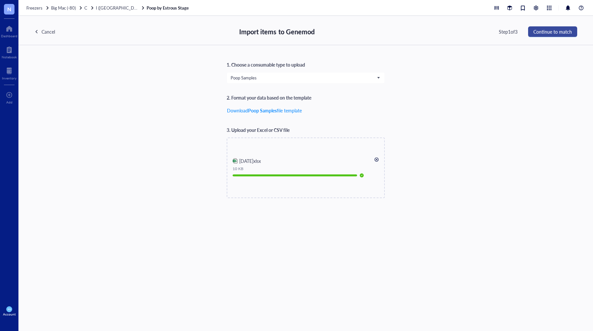
click at [540, 32] on span "Continue to match" at bounding box center [553, 31] width 39 height 5
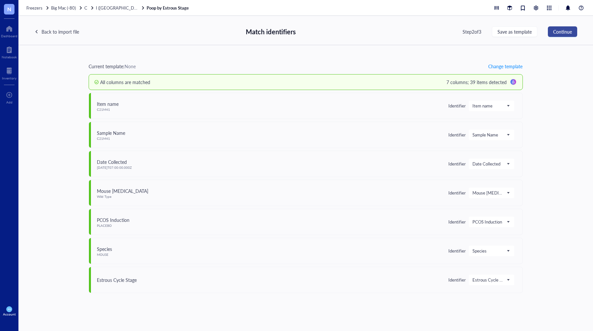
click at [554, 33] on span "Continue" at bounding box center [562, 31] width 19 height 5
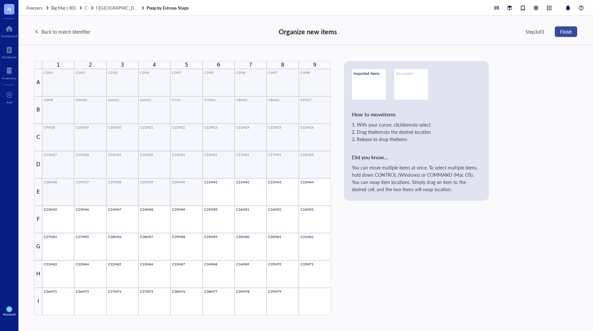
click at [567, 31] on span "Finish" at bounding box center [566, 31] width 12 height 5
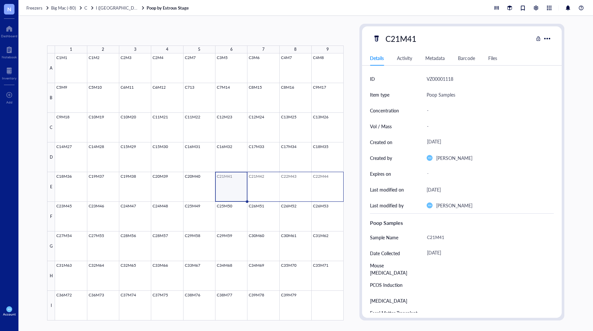
drag, startPoint x: 222, startPoint y: 189, endPoint x: 340, endPoint y: 190, distance: 118.7
click at [340, 190] on div at bounding box center [199, 186] width 289 height 267
click at [159, 35] on span "Generate Barcode" at bounding box center [153, 34] width 37 height 5
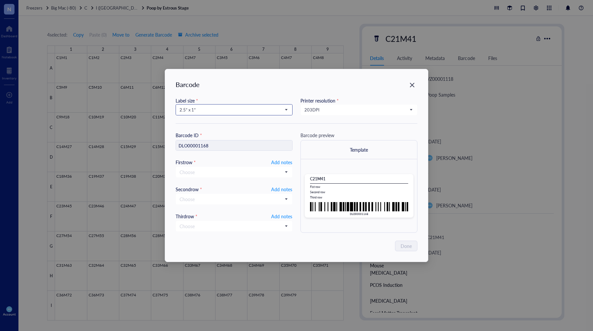
click at [271, 113] on input "search" at bounding box center [231, 110] width 103 height 10
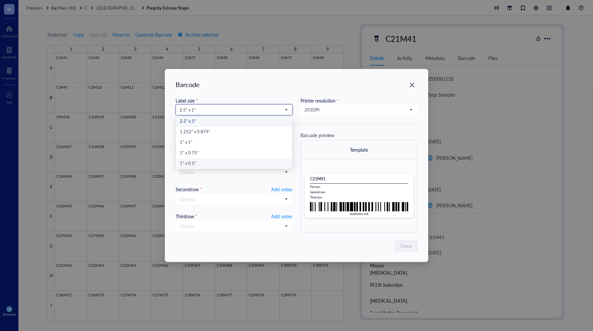
click at [199, 163] on div "1” x 0.5”" at bounding box center [234, 163] width 108 height 7
type input "DLO00001168"
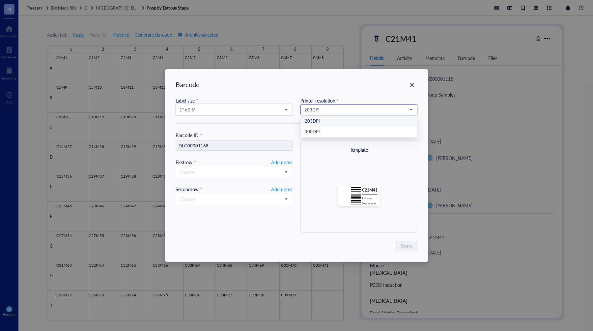
click at [344, 109] on span "203 DPI" at bounding box center [359, 110] width 108 height 6
click at [324, 132] on div "300 DPI" at bounding box center [359, 132] width 108 height 7
click at [284, 163] on span "Add notes" at bounding box center [281, 162] width 21 height 8
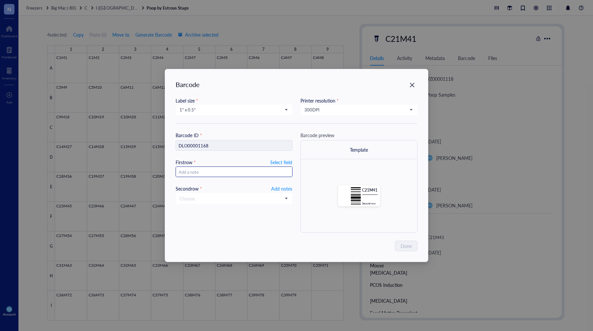
click at [244, 169] on input "text" at bounding box center [234, 172] width 116 height 11
type input "10."
type input "10.24.2025"
click at [283, 189] on span "Add notes" at bounding box center [281, 189] width 21 height 8
click at [403, 245] on span "Done" at bounding box center [406, 245] width 11 height 7
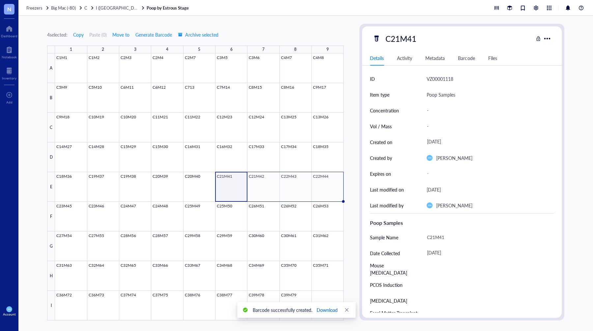
click at [334, 310] on span "Download" at bounding box center [327, 309] width 21 height 7
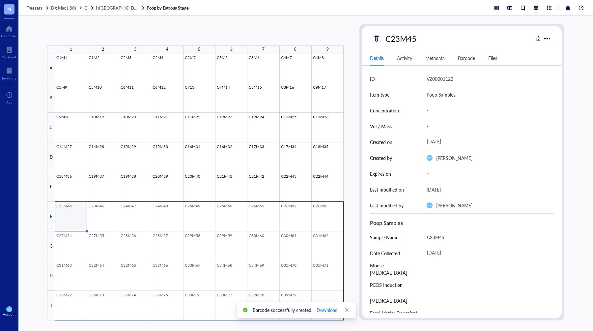
drag, startPoint x: 62, startPoint y: 214, endPoint x: 335, endPoint y: 301, distance: 286.7
click at [335, 301] on div at bounding box center [199, 186] width 289 height 267
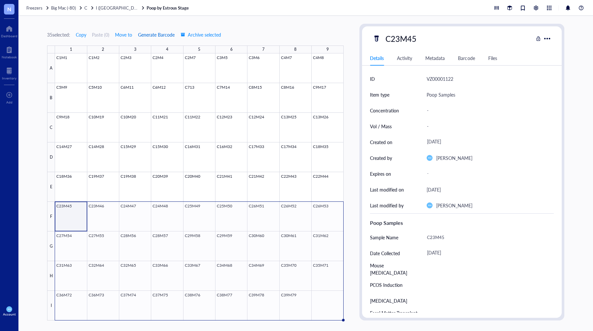
click at [147, 37] on span "Generate Barcode" at bounding box center [156, 34] width 37 height 5
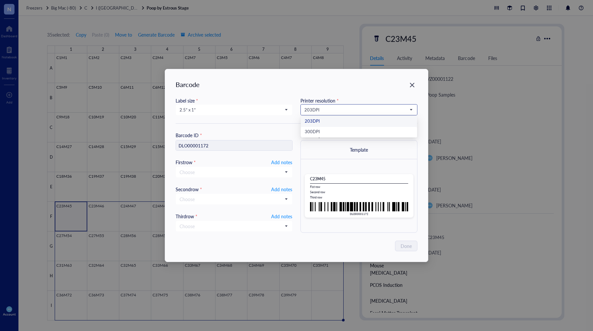
click at [317, 110] on span "203 DPI" at bounding box center [359, 110] width 108 height 6
click at [315, 133] on div "300 DPI" at bounding box center [359, 132] width 108 height 7
click at [241, 111] on span "2.5” x 1”" at bounding box center [234, 110] width 108 height 6
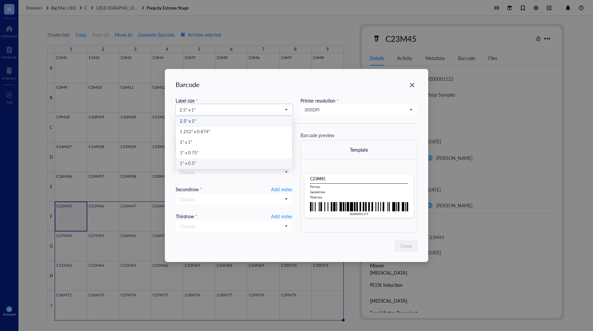
click at [208, 163] on div "1” x 0.5”" at bounding box center [234, 163] width 108 height 7
type input "DLO00001172"
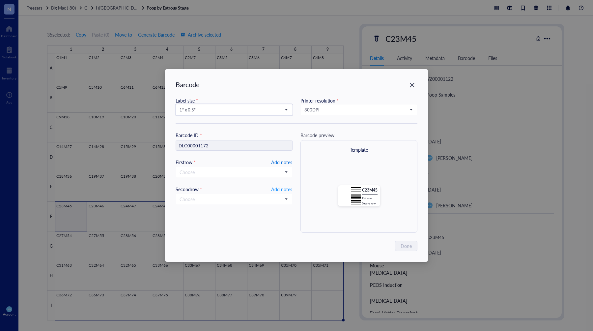
click at [281, 161] on span "Add notes" at bounding box center [281, 162] width 21 height 8
click at [282, 187] on span "Add notes" at bounding box center [281, 189] width 21 height 8
click at [262, 173] on input "text" at bounding box center [234, 172] width 116 height 11
type input "10"
type input "10.24.20"
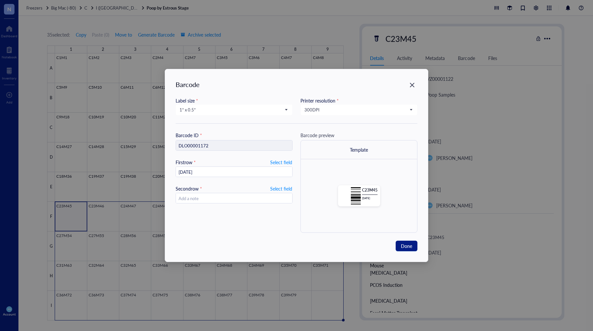
type input "10.24.202"
type input "10.24.2025"
click at [411, 244] on span "Done" at bounding box center [406, 245] width 11 height 7
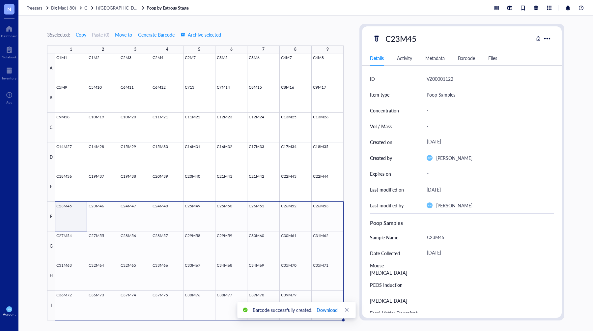
click at [329, 307] on span "Download" at bounding box center [327, 309] width 21 height 7
click at [283, 19] on div "35 selected: Copy Paste ( 0 ) Move to Generate Barcode Archive selected 1 2 3 4…" at bounding box center [305, 173] width 575 height 315
click at [105, 8] on span "I ([GEOGRAPHIC_DATA])" at bounding box center [120, 8] width 48 height 6
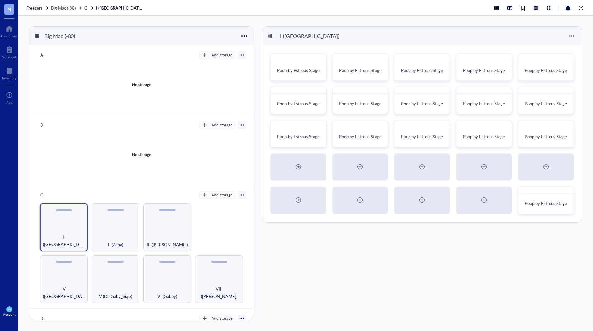
click at [383, 34] on div "I ([GEOGRAPHIC_DATA])" at bounding box center [422, 36] width 320 height 18
click at [401, 20] on div "Big Mac (-80) A Add storage No storage B Add storage No storage C Add storage I…" at bounding box center [305, 173] width 575 height 315
click at [378, 33] on div "I ([GEOGRAPHIC_DATA])" at bounding box center [422, 36] width 320 height 18
click at [352, 29] on div "I ([GEOGRAPHIC_DATA])" at bounding box center [422, 36] width 320 height 18
click at [415, 101] on div "Poop by Estrous Stage" at bounding box center [422, 104] width 44 height 7
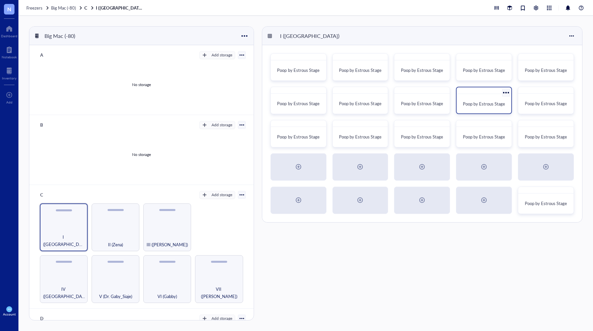
click at [459, 106] on div "Poop by Estrous Stage" at bounding box center [484, 100] width 56 height 27
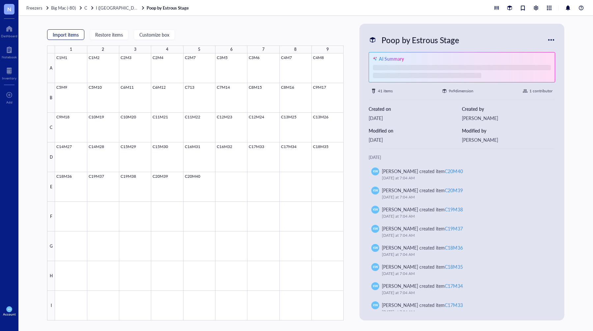
click at [64, 36] on span "Import items" at bounding box center [66, 34] width 26 height 5
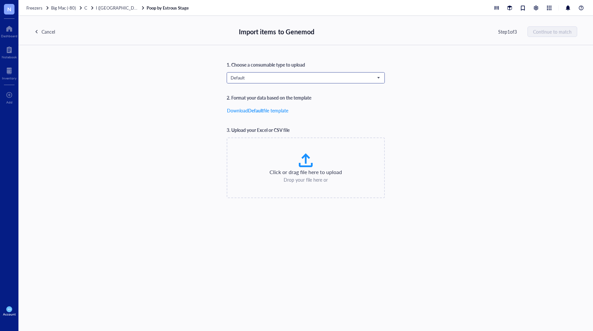
click at [254, 83] on div "Default" at bounding box center [306, 77] width 158 height 11
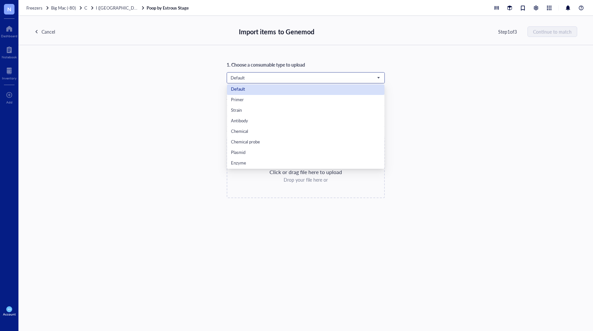
drag, startPoint x: 284, startPoint y: 77, endPoint x: 282, endPoint y: 85, distance: 8.2
click at [282, 78] on span "Default" at bounding box center [305, 78] width 149 height 6
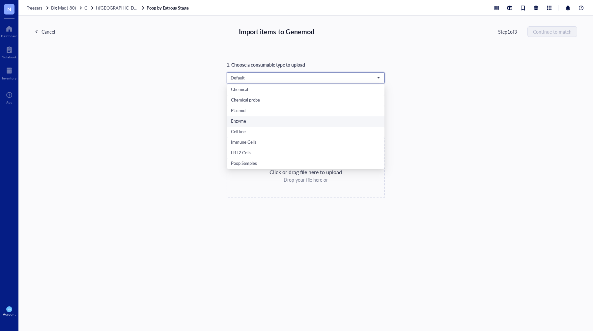
scroll to position [42, 0]
click at [241, 165] on div "Poop Samples" at bounding box center [306, 163] width 150 height 7
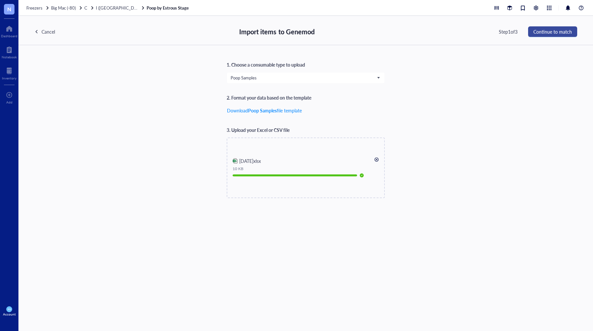
click at [574, 32] on button "Continue to match" at bounding box center [552, 31] width 49 height 11
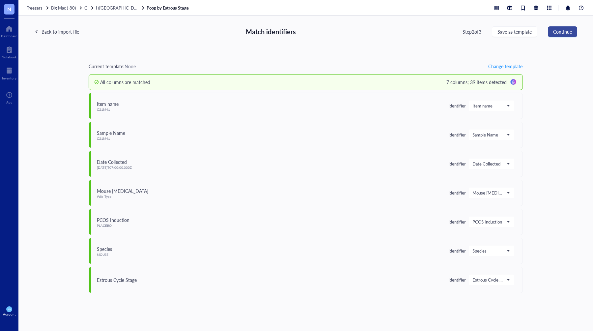
click at [573, 32] on button "Continue" at bounding box center [562, 31] width 29 height 11
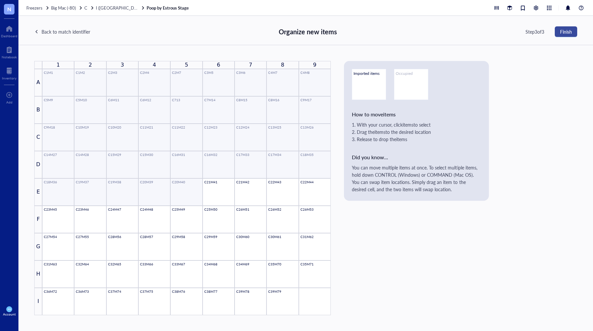
click at [570, 32] on span "Finish" at bounding box center [566, 31] width 12 height 5
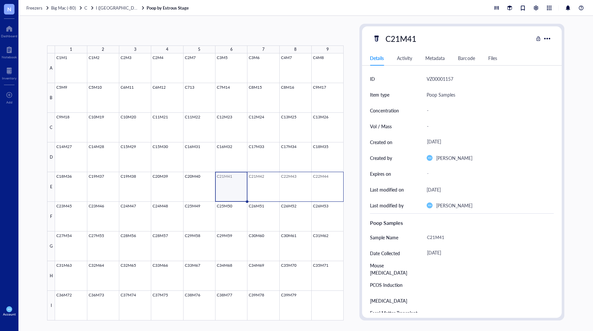
drag, startPoint x: 224, startPoint y: 188, endPoint x: 324, endPoint y: 179, distance: 99.6
click at [332, 190] on div at bounding box center [199, 186] width 289 height 267
click at [153, 33] on span "Generate Barcode" at bounding box center [153, 34] width 37 height 5
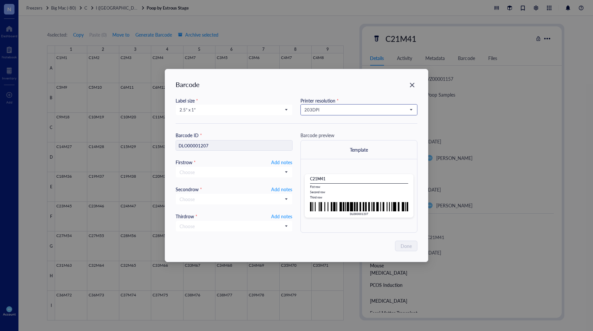
click at [352, 113] on input "search" at bounding box center [356, 110] width 103 height 10
click at [330, 131] on div "300 DPI" at bounding box center [359, 132] width 108 height 7
click at [236, 109] on span "2.5” x 1”" at bounding box center [234, 110] width 108 height 6
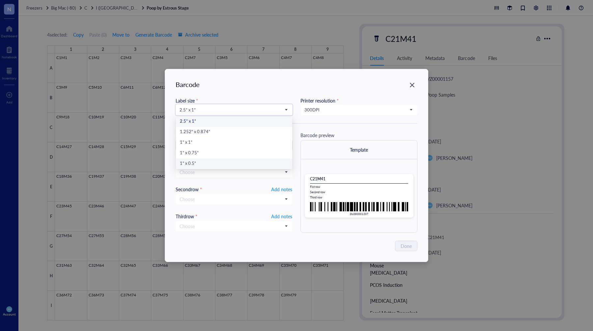
click at [211, 165] on div "1” x 0.5”" at bounding box center [234, 163] width 108 height 7
type input "DLO00001207"
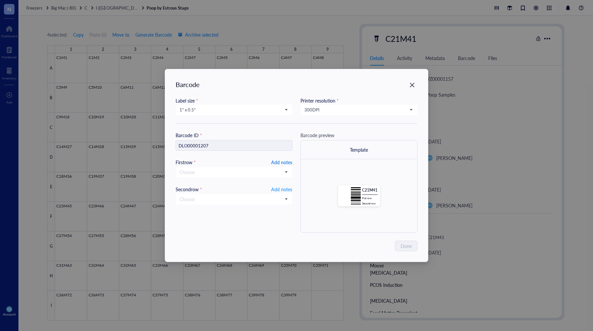
click at [286, 163] on span "Add notes" at bounding box center [281, 162] width 21 height 8
click at [282, 190] on span "Add notes" at bounding box center [281, 189] width 21 height 8
click at [280, 170] on input "text" at bounding box center [234, 172] width 116 height 11
type input "10."
type input "10.25.2024"
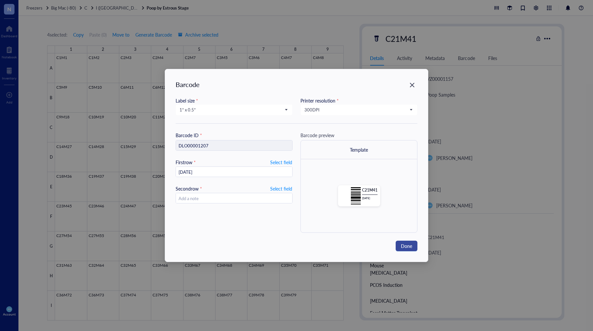
click at [414, 247] on button "Done" at bounding box center [407, 246] width 22 height 11
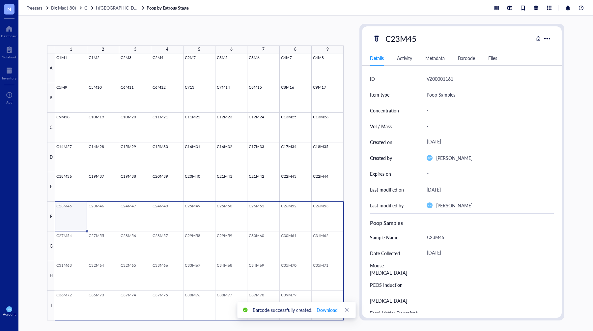
drag, startPoint x: 98, startPoint y: 216, endPoint x: 332, endPoint y: 268, distance: 239.3
click at [331, 296] on div at bounding box center [199, 186] width 289 height 267
click at [165, 33] on span "Generate Barcode" at bounding box center [156, 34] width 37 height 5
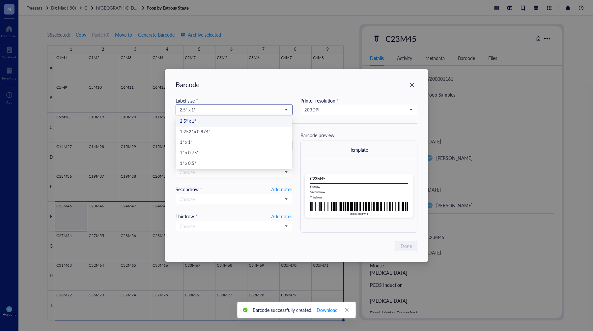
click at [235, 112] on span "2.5” x 1”" at bounding box center [234, 110] width 108 height 6
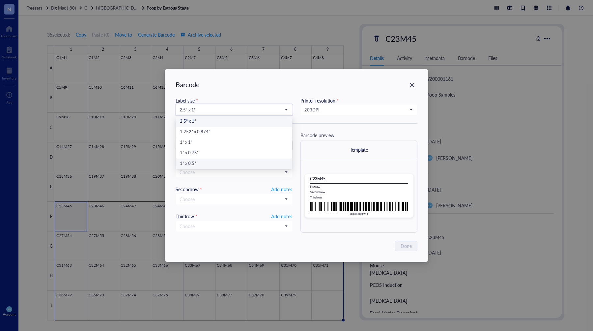
drag, startPoint x: 203, startPoint y: 166, endPoint x: 217, endPoint y: 159, distance: 15.2
click at [203, 166] on div "1” x 0.5”" at bounding box center [234, 163] width 108 height 7
type input "DLO00001211"
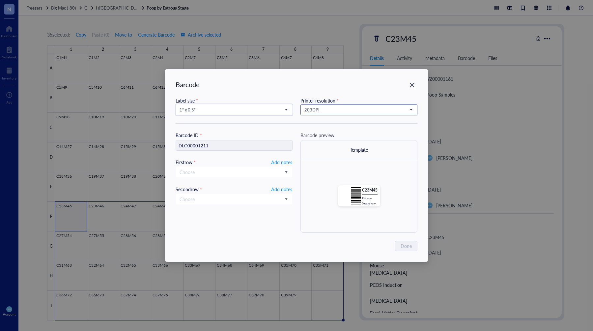
click at [345, 108] on span "203 DPI" at bounding box center [359, 110] width 108 height 6
click at [323, 133] on div "300 DPI" at bounding box center [359, 132] width 108 height 7
drag, startPoint x: 285, startPoint y: 162, endPoint x: 288, endPoint y: 183, distance: 21.6
click at [285, 162] on span "Add notes" at bounding box center [281, 162] width 21 height 8
drag, startPoint x: 284, startPoint y: 189, endPoint x: 275, endPoint y: 175, distance: 16.2
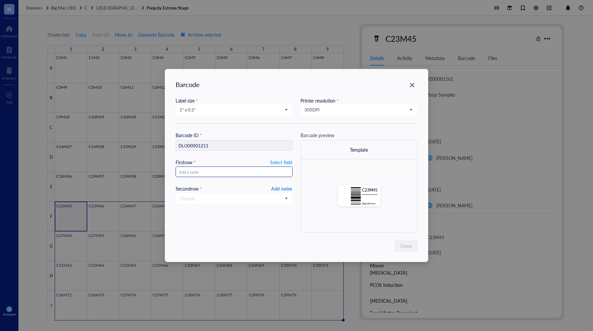
click at [284, 189] on span "Add notes" at bounding box center [281, 189] width 21 height 8
click at [271, 173] on input "text" at bounding box center [234, 172] width 116 height 11
type input "10."
type input "10.25.202"
type input "10.25.2025"
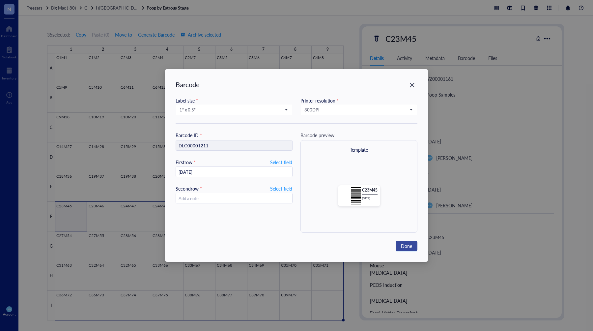
click at [407, 246] on span "Done" at bounding box center [406, 245] width 11 height 7
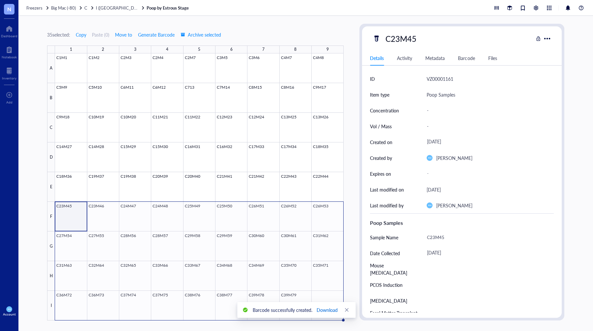
drag, startPoint x: 328, startPoint y: 311, endPoint x: 331, endPoint y: 308, distance: 4.0
click at [328, 311] on span "Download" at bounding box center [327, 309] width 21 height 7
click at [99, 7] on span "I ([GEOGRAPHIC_DATA])" at bounding box center [120, 8] width 48 height 6
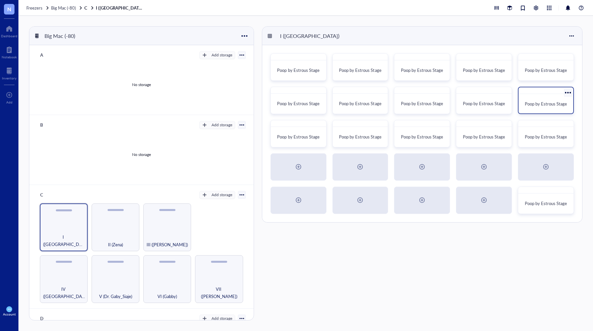
click at [535, 95] on div "Poop by Estrous Stage" at bounding box center [546, 100] width 56 height 27
click at [477, 102] on span "Poop by Estrous Stage" at bounding box center [484, 104] width 42 height 6
click at [539, 109] on div "Poop by Estrous Stage" at bounding box center [546, 104] width 49 height 15
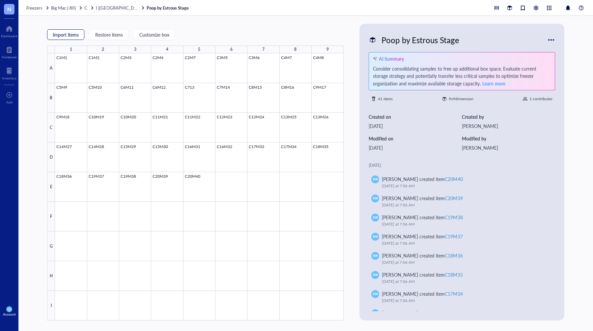
click at [67, 35] on span "Import items" at bounding box center [66, 34] width 26 height 5
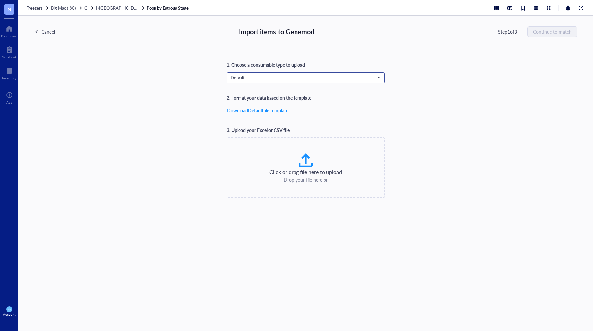
click at [300, 73] on input "search" at bounding box center [303, 78] width 144 height 10
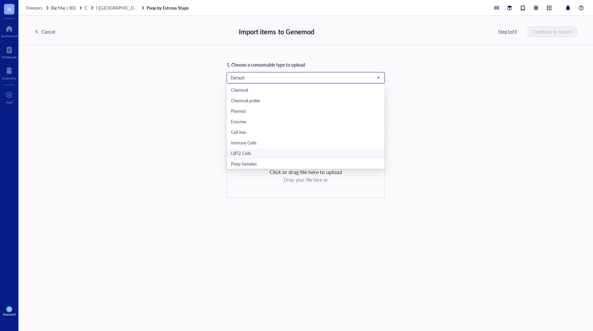
scroll to position [42, 0]
click at [249, 161] on div "Poop Samples" at bounding box center [306, 163] width 150 height 7
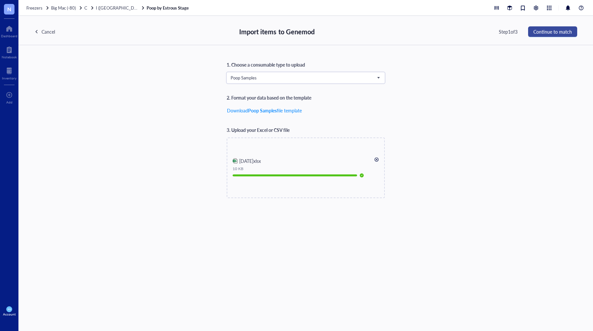
click at [546, 28] on button "Continue to match" at bounding box center [552, 31] width 49 height 11
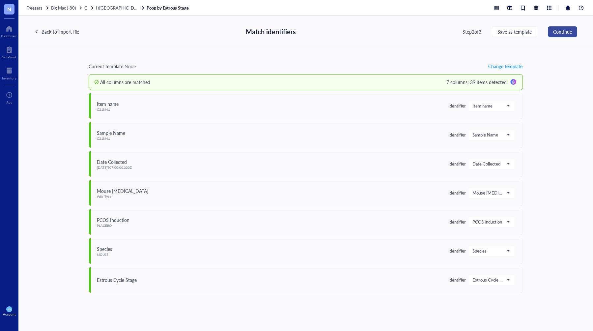
click at [559, 29] on span "Continue" at bounding box center [562, 31] width 19 height 5
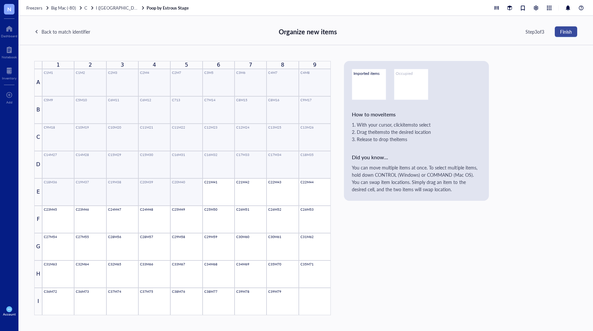
click at [564, 31] on span "Finish" at bounding box center [566, 31] width 12 height 5
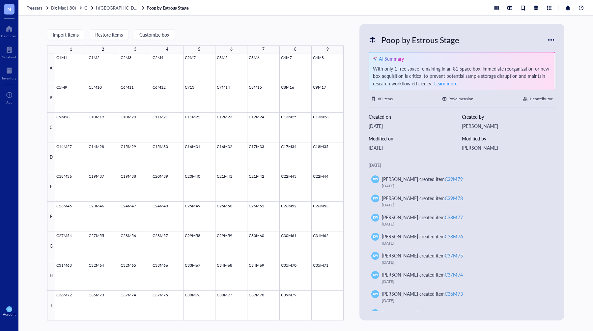
click at [584, 74] on div "Import items Restore items Customize box 1 2 3 4 5 6 7 8 9 A B C D E F G H I C1…" at bounding box center [305, 173] width 575 height 315
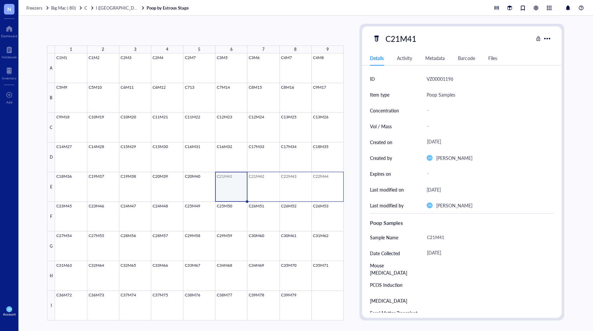
drag, startPoint x: 227, startPoint y: 188, endPoint x: 315, endPoint y: 184, distance: 88.8
click at [319, 190] on div at bounding box center [199, 186] width 289 height 267
click at [153, 37] on span "Generate Barcode" at bounding box center [153, 34] width 37 height 5
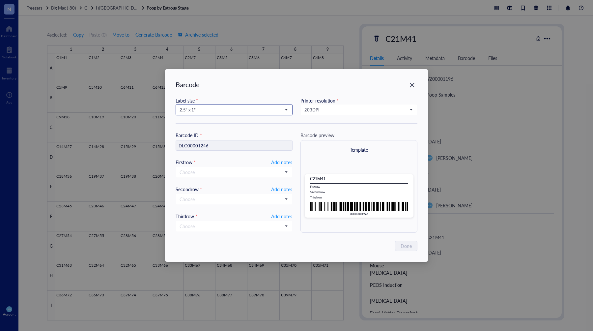
click at [224, 112] on span "2.5” x 1”" at bounding box center [234, 110] width 108 height 6
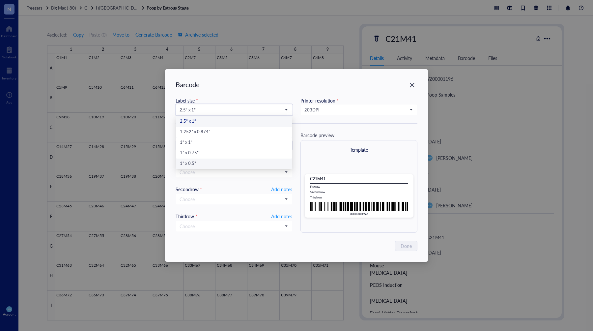
drag, startPoint x: 197, startPoint y: 164, endPoint x: 226, endPoint y: 154, distance: 30.6
click at [197, 164] on div "1” x 0.5”" at bounding box center [234, 163] width 108 height 7
type input "DLO00001246"
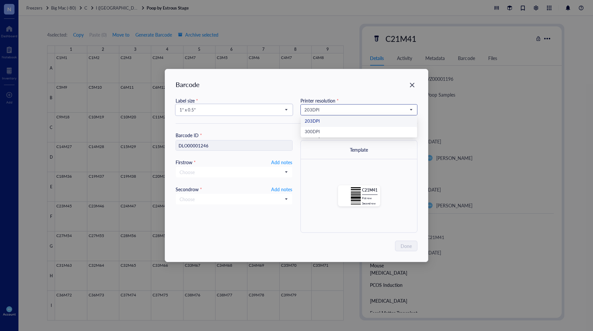
click at [361, 108] on span "203 DPI" at bounding box center [359, 110] width 108 height 6
click at [339, 134] on div "300 DPI" at bounding box center [359, 132] width 108 height 7
click at [282, 161] on span "Add notes" at bounding box center [281, 162] width 21 height 8
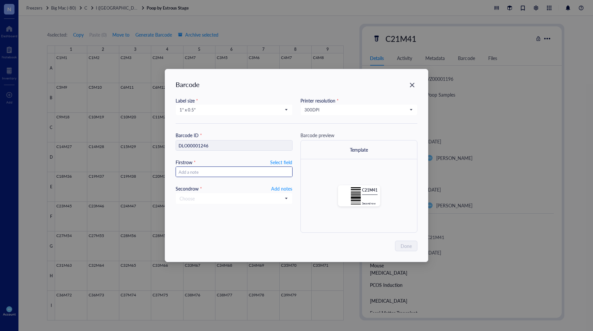
click at [235, 173] on input "text" at bounding box center [234, 172] width 116 height 11
type input "`"
type input "10"
type input "10.26."
type input "10.26.2025"
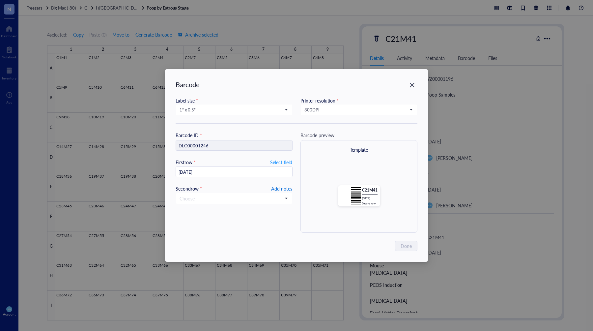
click at [284, 187] on span "Add notes" at bounding box center [281, 189] width 21 height 8
click at [415, 247] on button "Done" at bounding box center [407, 246] width 22 height 11
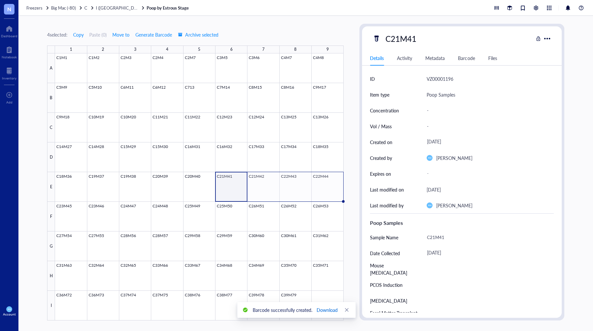
click at [333, 309] on span "Download" at bounding box center [327, 309] width 21 height 7
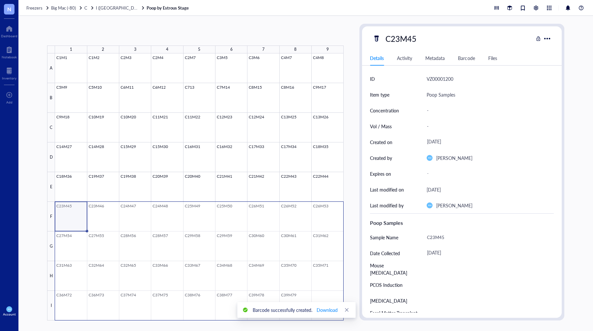
drag, startPoint x: 126, startPoint y: 215, endPoint x: 323, endPoint y: 301, distance: 215.1
click at [323, 301] on div at bounding box center [199, 186] width 289 height 267
click at [163, 36] on span "Generate Barcode" at bounding box center [156, 34] width 37 height 5
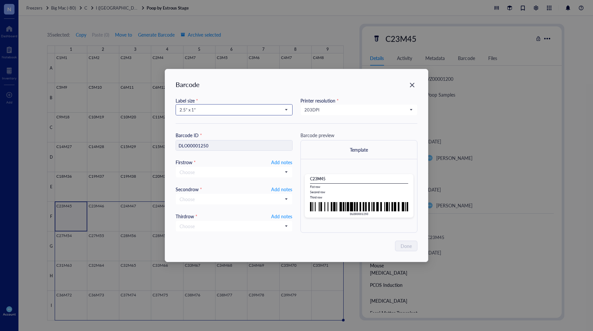
click at [240, 112] on span "2.5” x 1”" at bounding box center [234, 110] width 108 height 6
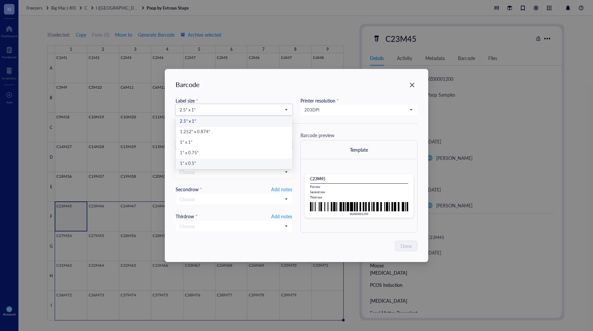
drag, startPoint x: 200, startPoint y: 167, endPoint x: 219, endPoint y: 163, distance: 19.3
click at [200, 167] on div "1” x 0.5”" at bounding box center [234, 163] width 108 height 7
type input "DLO00001250"
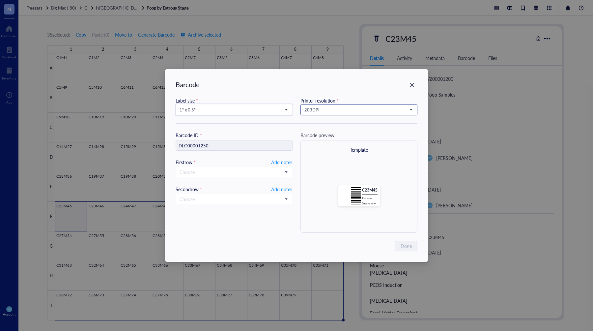
drag, startPoint x: 328, startPoint y: 112, endPoint x: 326, endPoint y: 124, distance: 12.3
click at [328, 112] on span "203 DPI" at bounding box center [359, 110] width 108 height 6
click at [320, 129] on div "300 DPI" at bounding box center [359, 132] width 108 height 7
click at [287, 163] on span "Add notes" at bounding box center [281, 162] width 21 height 8
click at [286, 188] on span "Add notes" at bounding box center [281, 189] width 21 height 8
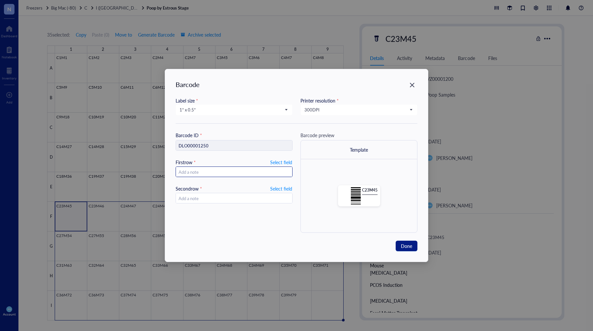
click at [278, 173] on input "text" at bounding box center [234, 172] width 116 height 11
type input "10.26"
type input ".2025"
drag, startPoint x: 180, startPoint y: 158, endPoint x: 169, endPoint y: 157, distance: 11.6
click at [169, 157] on div "Barcode Label size * 1” x 0.5” 2.5” x 1” 1.252” x 0.874” 1” x 1” 1” x 0.75” 1” …" at bounding box center [296, 165] width 263 height 193
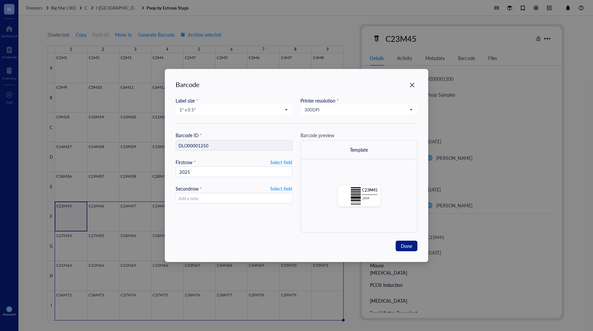
type input "1"
type input "10."
type input "10.26.3"
type input "10.26.20"
type input "10.26.2025"
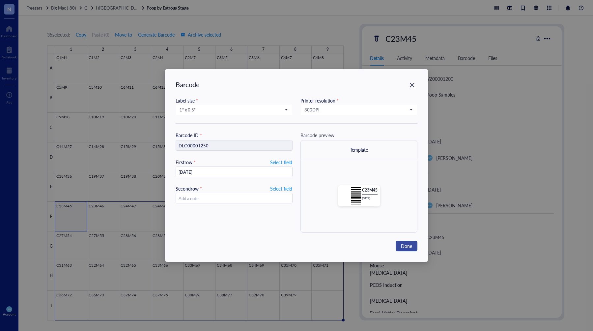
click at [403, 244] on span "Done" at bounding box center [406, 245] width 11 height 7
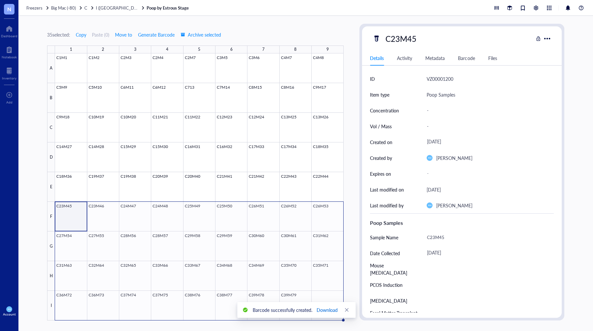
drag, startPoint x: 322, startPoint y: 308, endPoint x: 343, endPoint y: 302, distance: 21.4
click at [322, 308] on span "Download" at bounding box center [327, 309] width 21 height 7
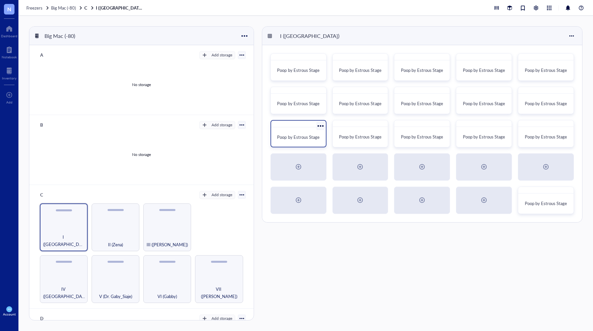
click at [298, 131] on div "Poop by Estrous Stage" at bounding box center [298, 137] width 49 height 15
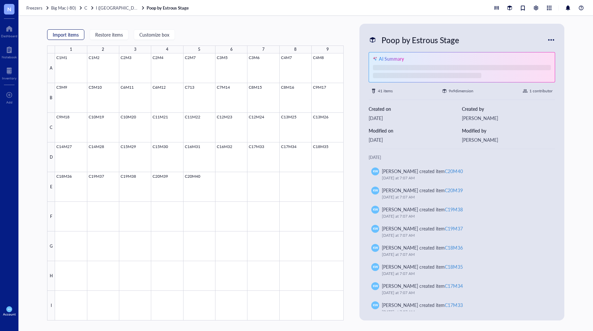
click at [55, 34] on span "Import items" at bounding box center [66, 34] width 26 height 5
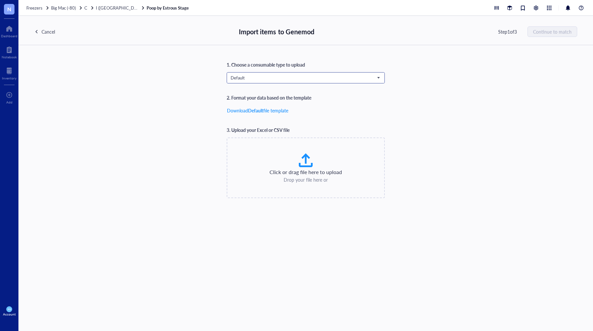
click at [272, 81] on span "Default" at bounding box center [306, 78] width 150 height 10
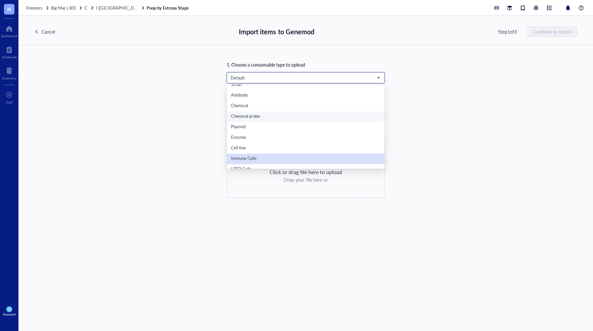
scroll to position [42, 0]
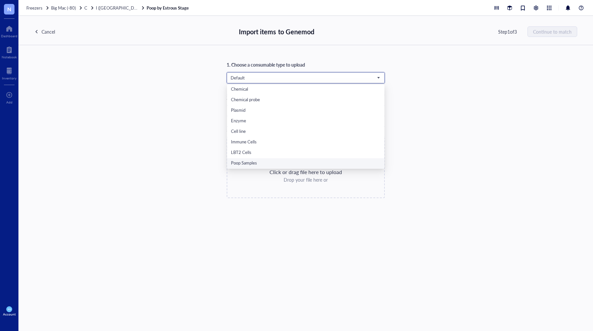
click at [263, 160] on div "Poop Samples" at bounding box center [306, 163] width 150 height 7
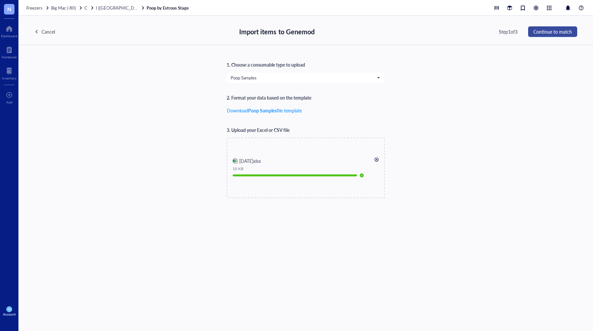
click at [570, 31] on span "Continue to match" at bounding box center [553, 31] width 39 height 5
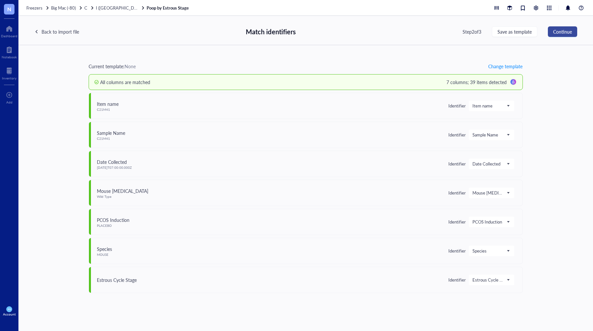
click at [563, 34] on span "Continue" at bounding box center [562, 31] width 19 height 5
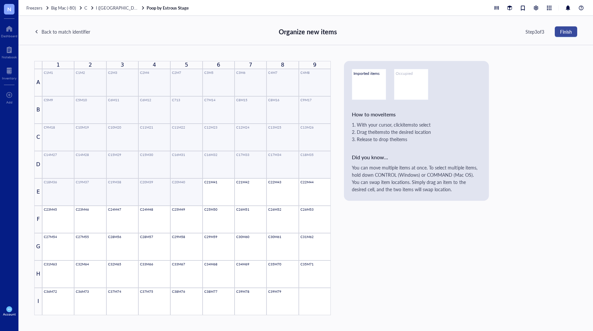
click at [572, 36] on button "Finish" at bounding box center [566, 31] width 22 height 11
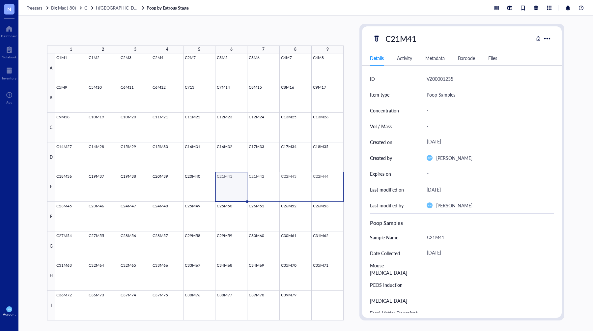
drag, startPoint x: 229, startPoint y: 189, endPoint x: 318, endPoint y: 183, distance: 89.3
click at [319, 189] on div at bounding box center [199, 186] width 289 height 267
click at [150, 34] on span "Generate Barcode" at bounding box center [153, 34] width 37 height 5
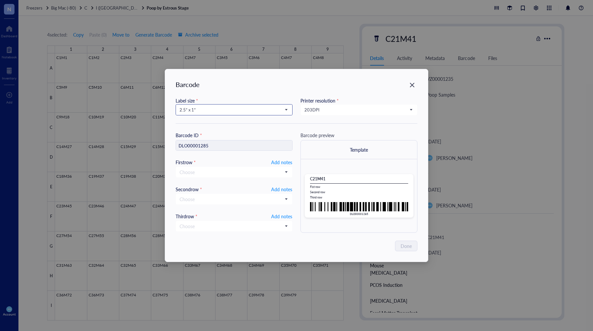
drag, startPoint x: 190, startPoint y: 107, endPoint x: 192, endPoint y: 111, distance: 4.3
click at [190, 107] on span "2.5” x 1”" at bounding box center [234, 110] width 108 height 6
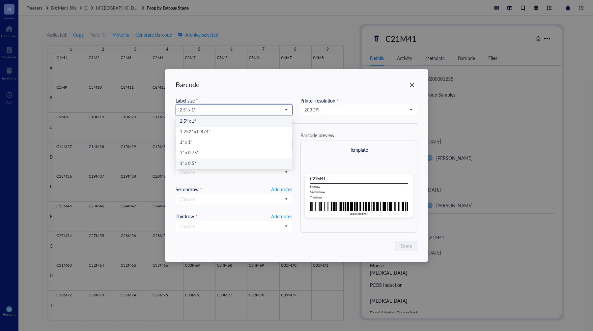
click at [200, 163] on div "1” x 0.5”" at bounding box center [234, 163] width 108 height 7
type input "DLO00001285"
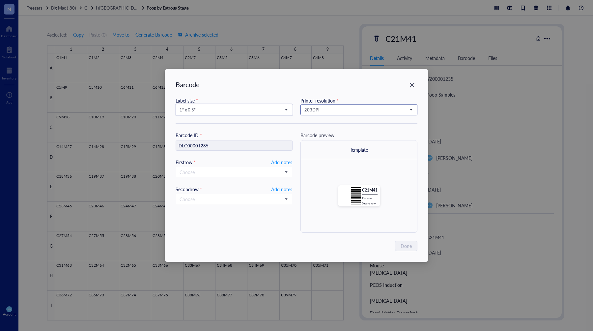
click at [329, 111] on span "203 DPI" at bounding box center [359, 110] width 108 height 6
click at [321, 132] on div "300 DPI" at bounding box center [359, 132] width 108 height 7
click at [247, 171] on input "search" at bounding box center [231, 172] width 103 height 10
click at [278, 158] on div "Barcode ID * DLO00001285 First row * Add notes Choose ID Created by Created on …" at bounding box center [234, 182] width 117 height 101
click at [278, 160] on span "Add notes" at bounding box center [281, 162] width 21 height 8
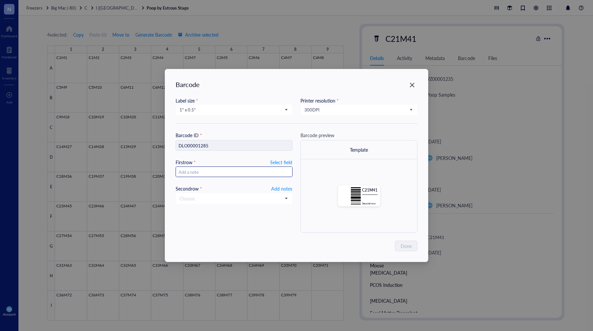
click at [257, 173] on input "text" at bounding box center [234, 172] width 116 height 11
type input "10.27.2025"
click at [276, 190] on span "Add notes" at bounding box center [281, 189] width 21 height 8
click at [407, 247] on span "Done" at bounding box center [406, 245] width 11 height 7
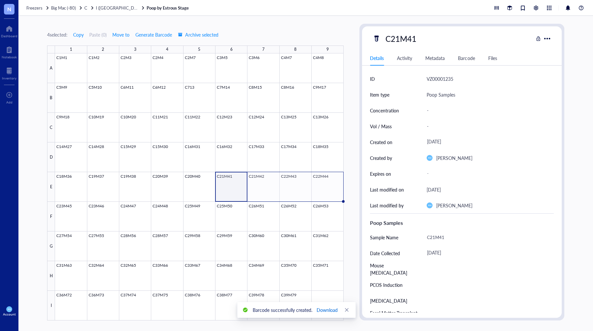
click at [327, 308] on span "Download" at bounding box center [327, 309] width 21 height 7
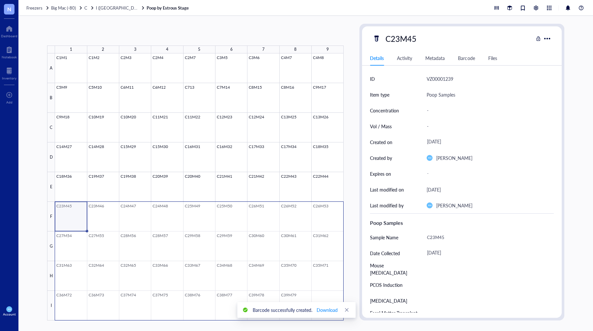
drag, startPoint x: 121, startPoint y: 218, endPoint x: 320, endPoint y: 290, distance: 211.2
click at [321, 295] on div at bounding box center [199, 186] width 289 height 267
click at [161, 31] on button "Generate Barcode" at bounding box center [156, 34] width 37 height 11
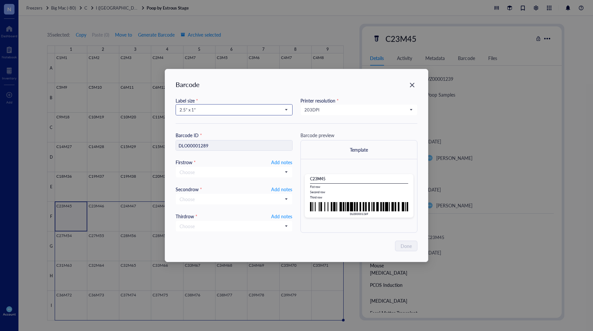
click at [234, 110] on span "2.5” x 1”" at bounding box center [234, 110] width 108 height 6
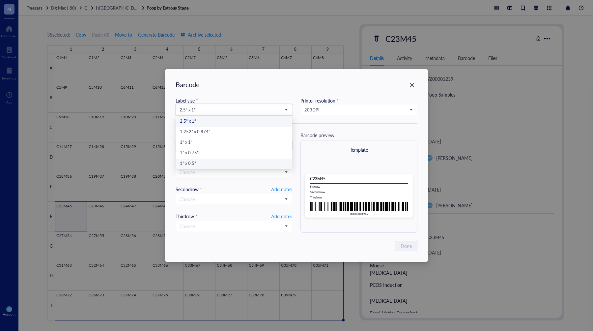
click at [202, 164] on div "1” x 0.5”" at bounding box center [234, 163] width 108 height 7
type input "DLO00001289"
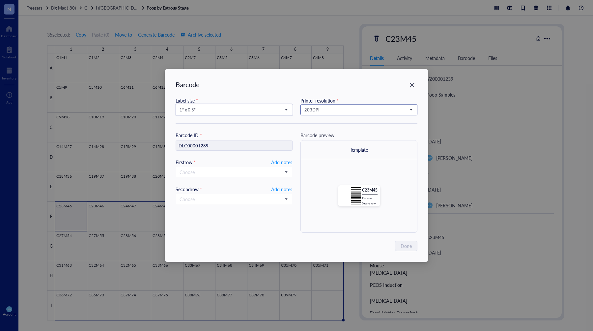
click at [330, 113] on input "search" at bounding box center [356, 110] width 103 height 10
click at [319, 130] on div "300 DPI" at bounding box center [359, 132] width 108 height 7
click at [288, 159] on span "Add notes" at bounding box center [281, 162] width 21 height 8
click at [285, 190] on span "Add notes" at bounding box center [281, 189] width 21 height 8
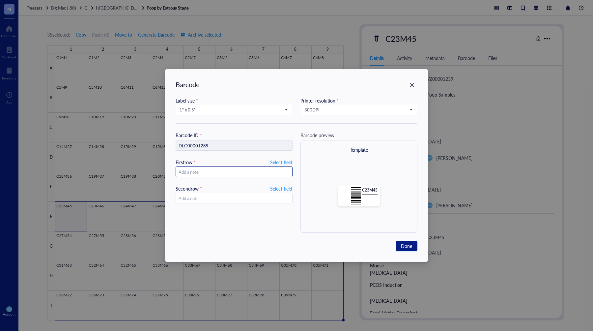
click at [272, 175] on input "text" at bounding box center [234, 172] width 116 height 11
type input "10.27."
type input "10.27.2025"
click at [408, 248] on span "Done" at bounding box center [406, 245] width 11 height 7
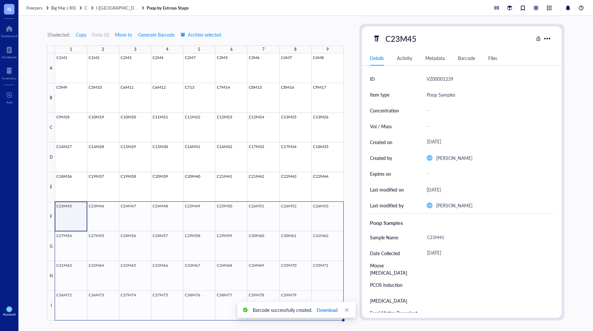
click at [321, 309] on span "Download" at bounding box center [327, 309] width 21 height 7
